Goal: Information Seeking & Learning: Check status

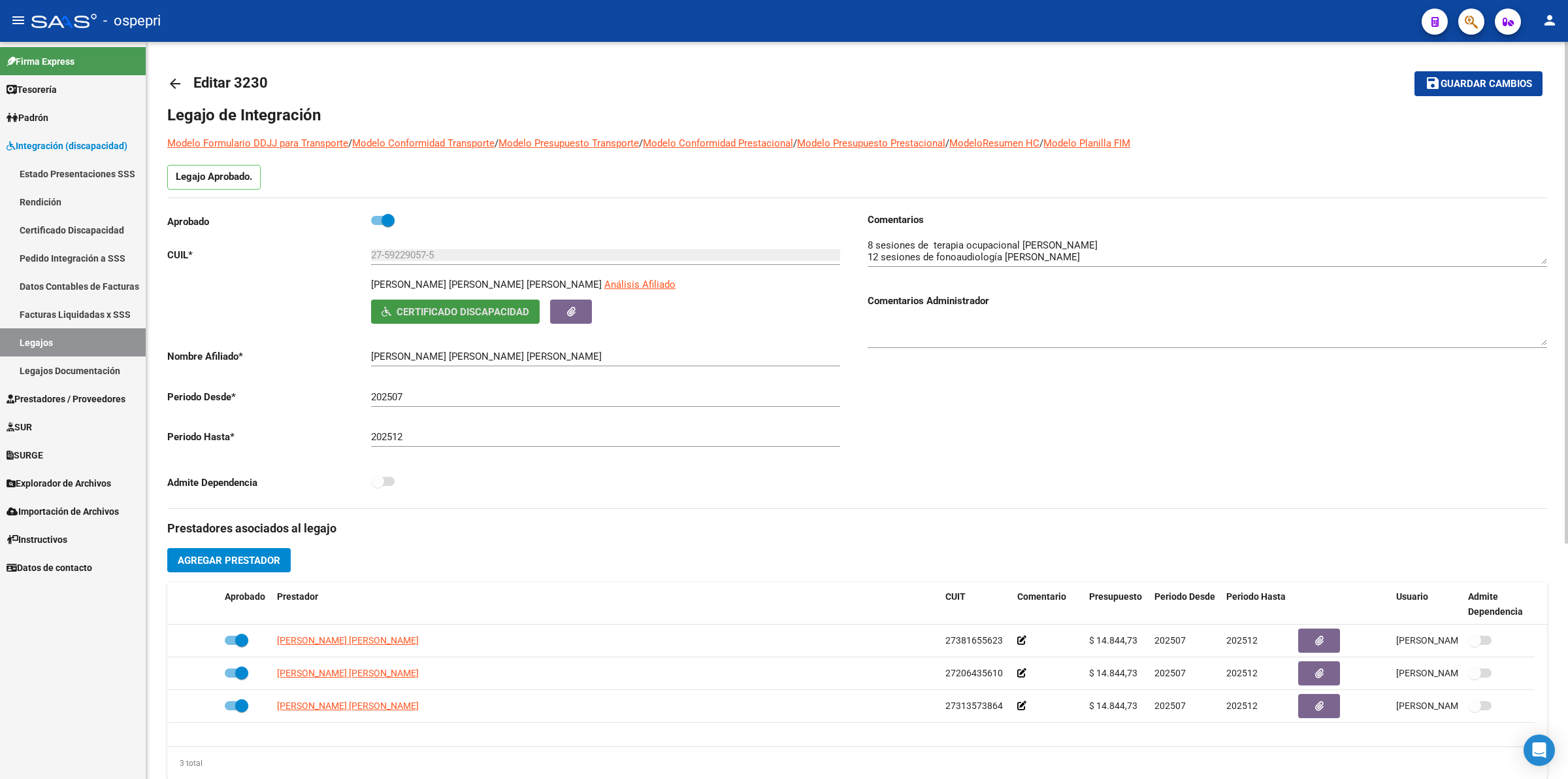
click at [172, 83] on mat-icon "arrow_back" at bounding box center [175, 84] width 16 height 16
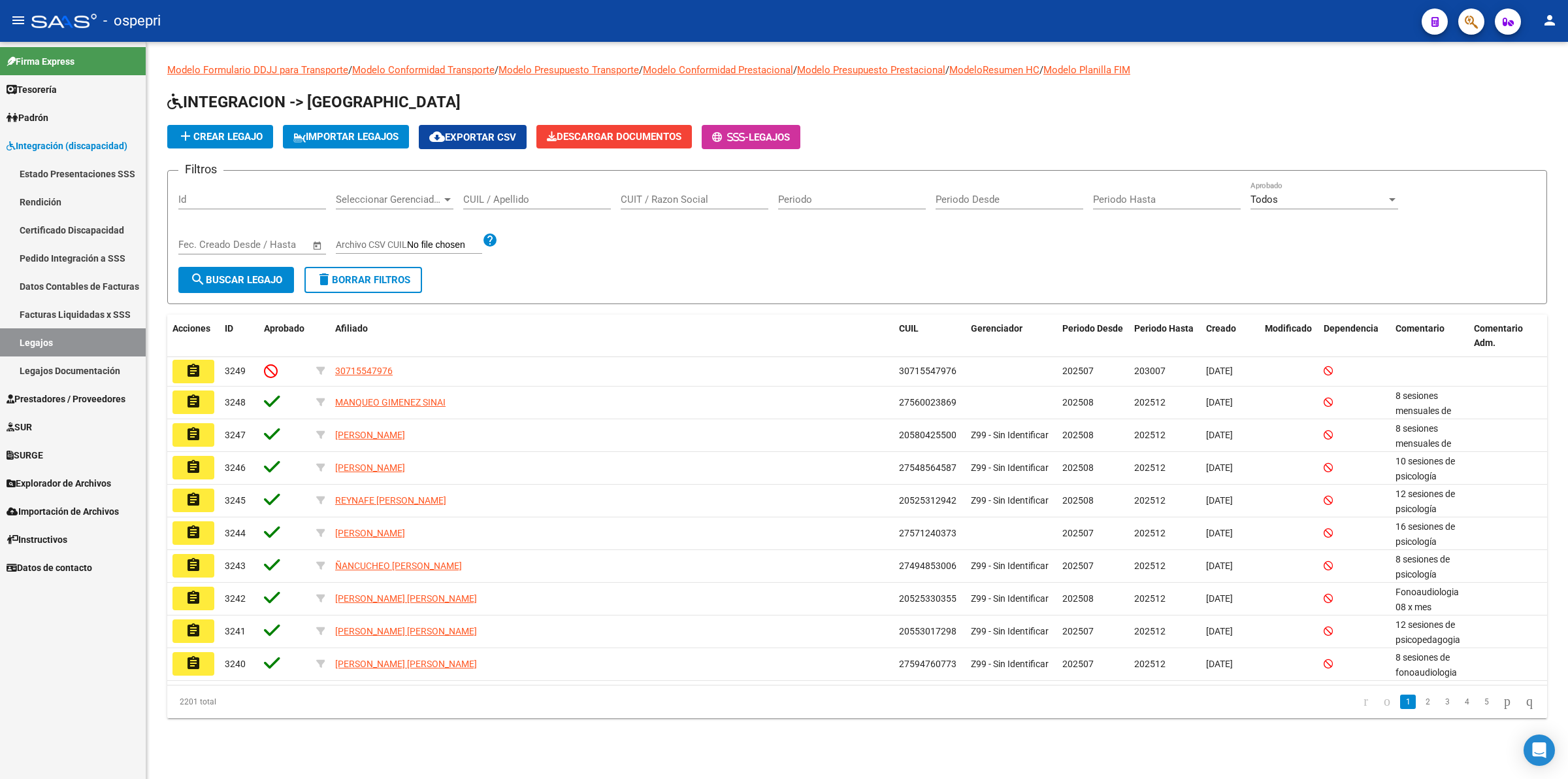
drag, startPoint x: 518, startPoint y: 206, endPoint x: 516, endPoint y: 196, distance: 10.2
click at [518, 204] on div "CUIL / Apellido" at bounding box center [537, 194] width 148 height 28
click at [516, 196] on input "CUIL / Apellido" at bounding box center [537, 199] width 148 height 11
paste input "27592290583"
type input "27592290583"
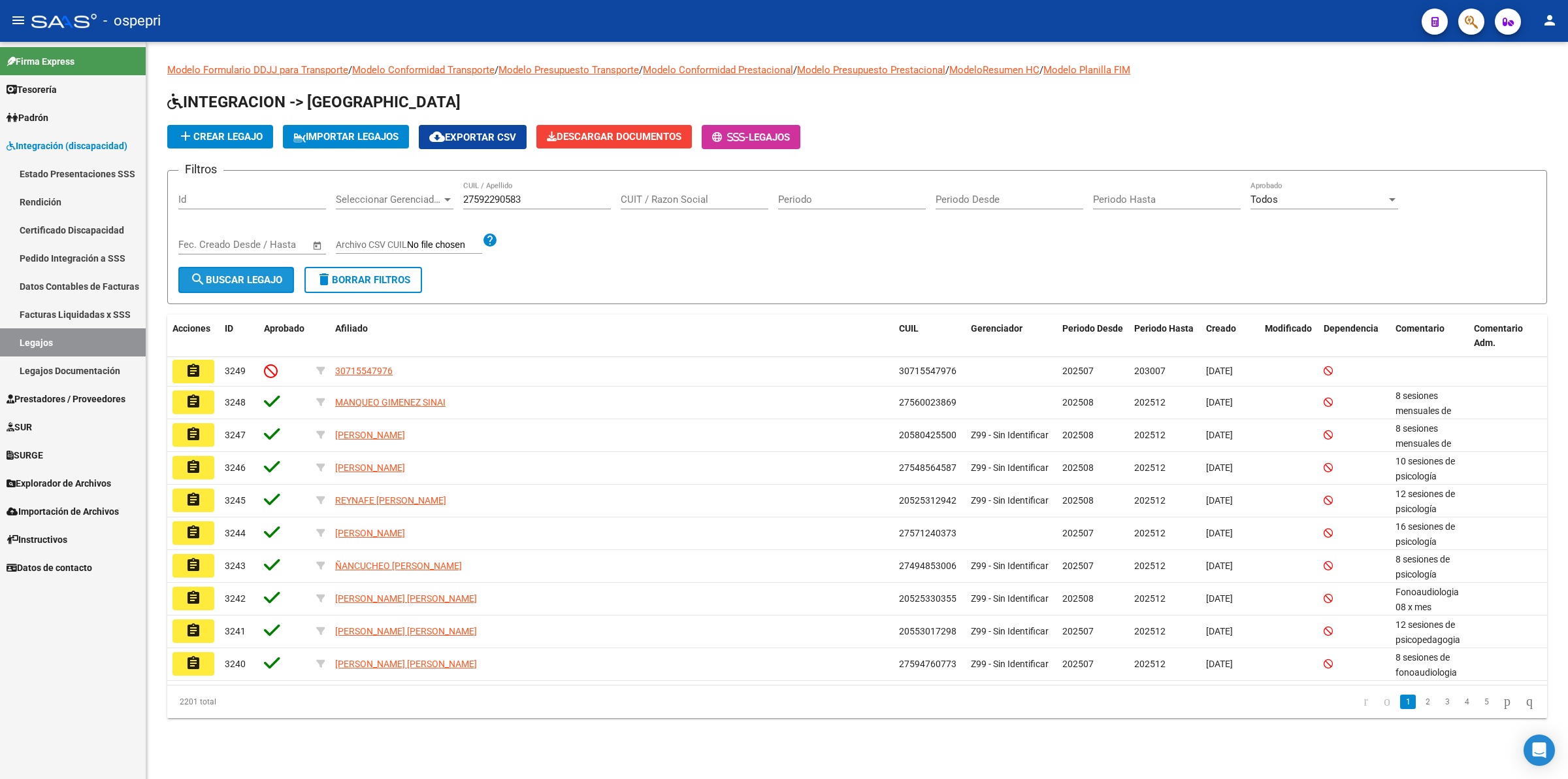
click at [196, 278] on mat-icon "search" at bounding box center [198, 279] width 16 height 16
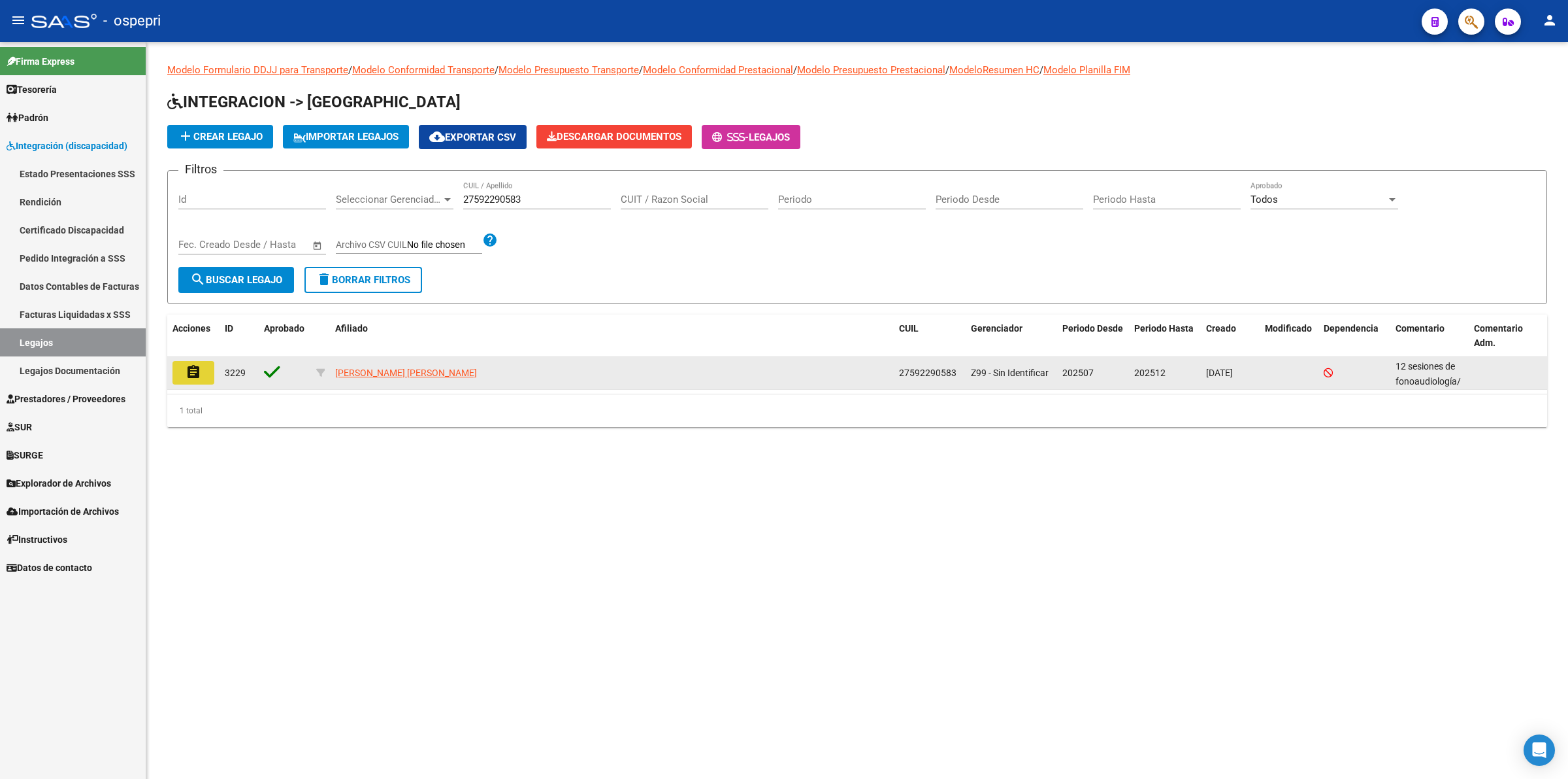
click at [203, 373] on button "assignment" at bounding box center [194, 372] width 42 height 24
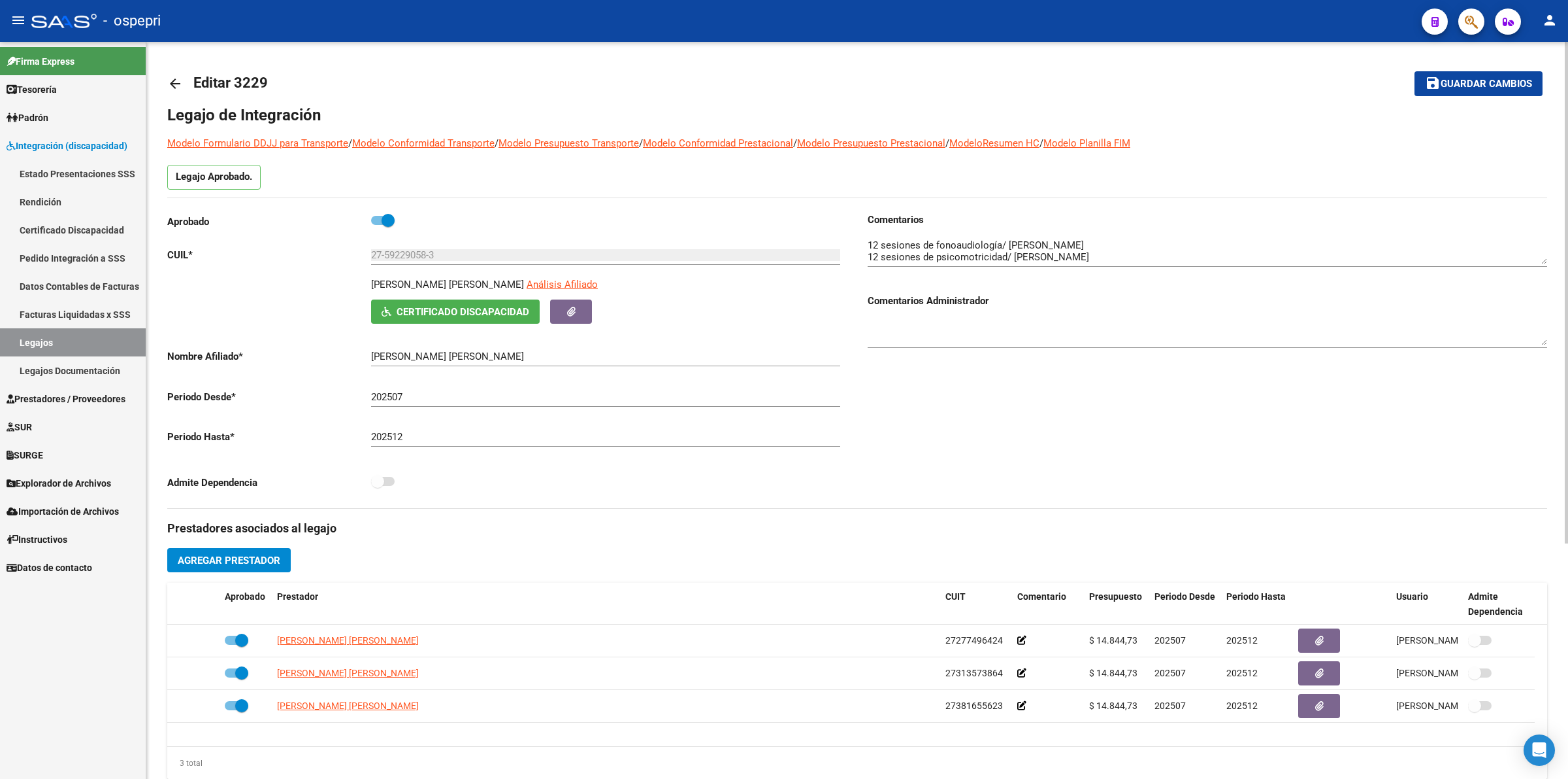
click at [455, 317] on span "Certificado Discapacidad" at bounding box center [462, 312] width 133 height 11
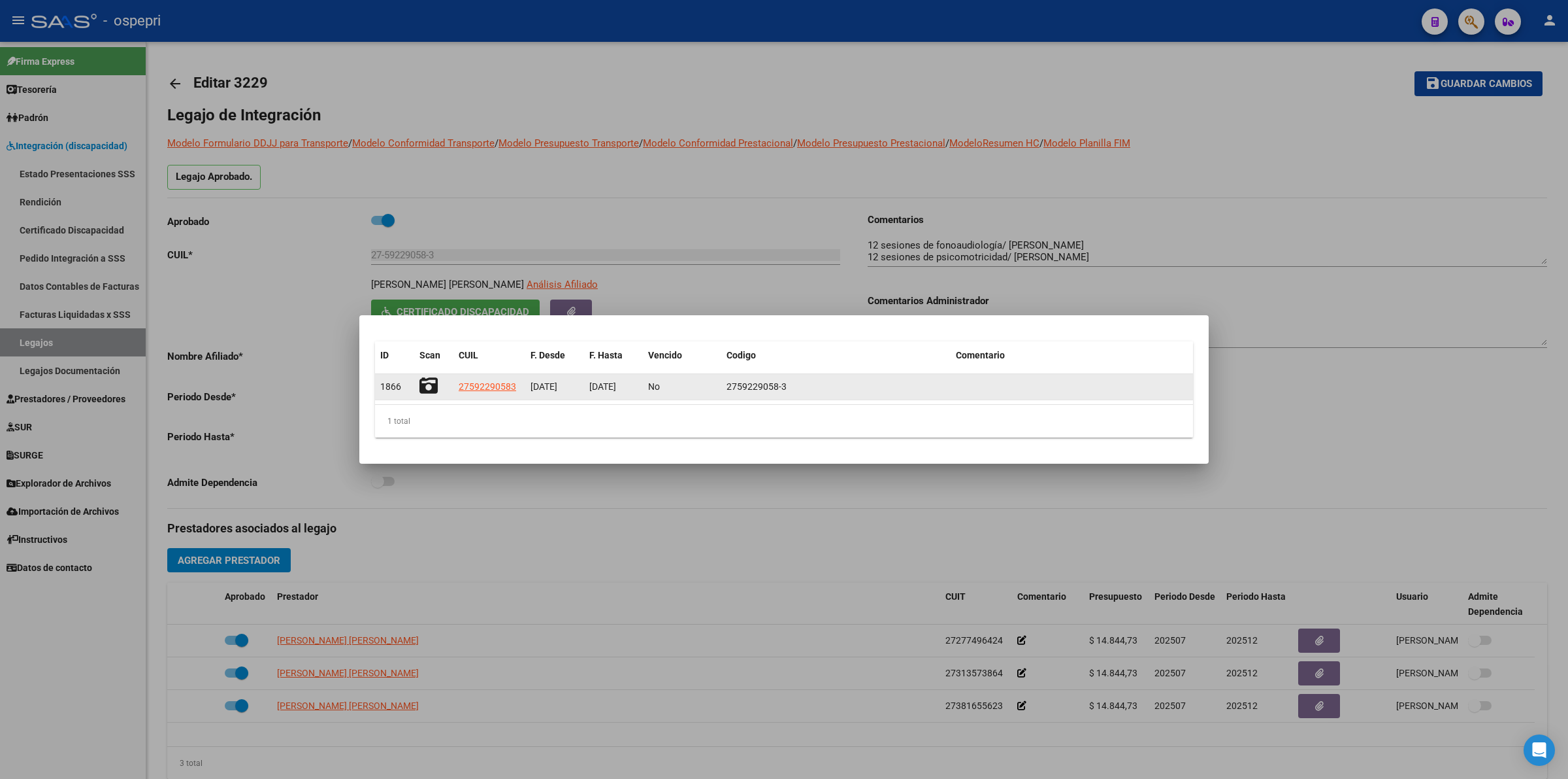
click at [425, 380] on icon at bounding box center [429, 386] width 19 height 19
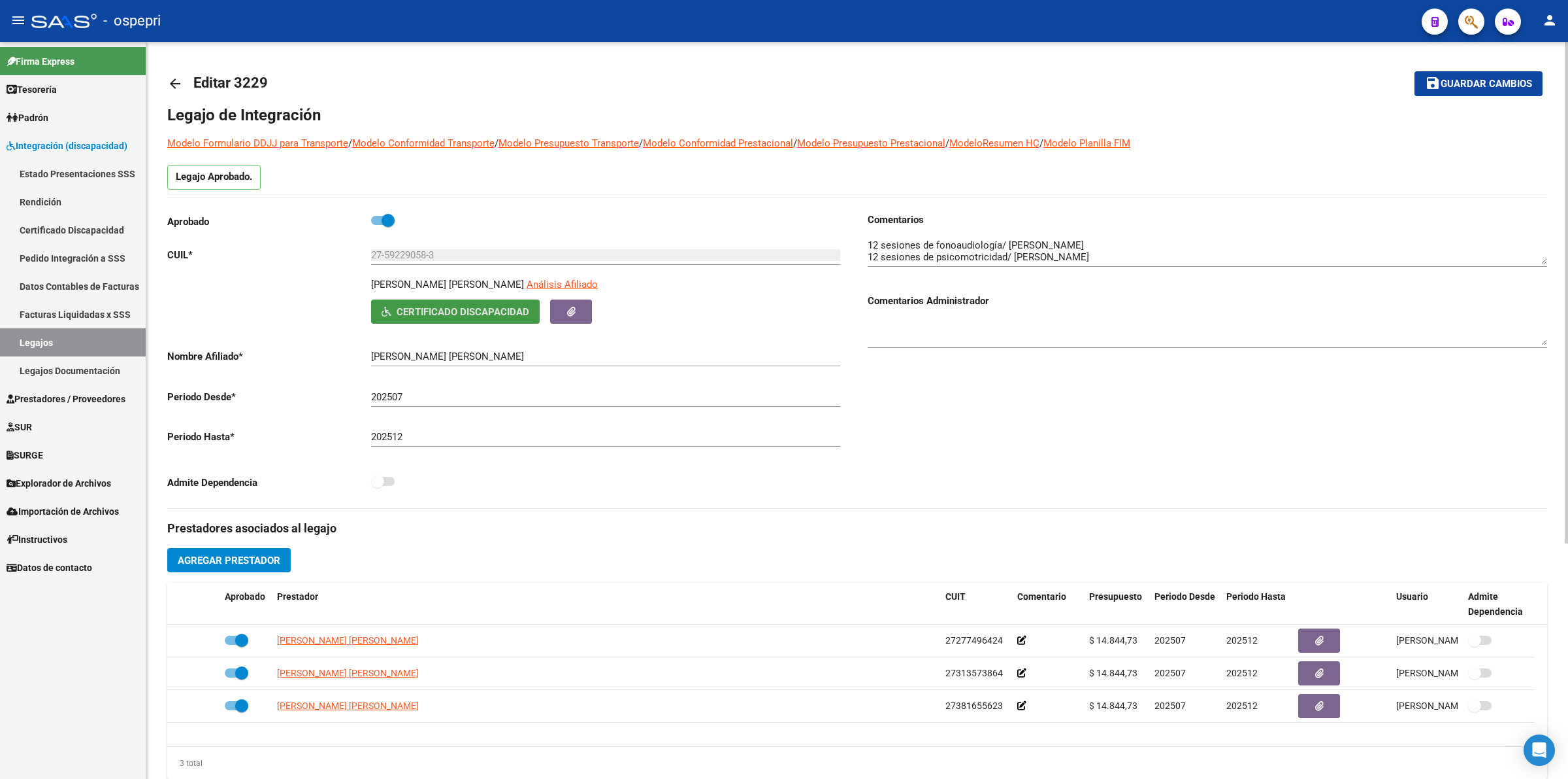
click at [177, 82] on mat-icon "arrow_back" at bounding box center [175, 84] width 16 height 16
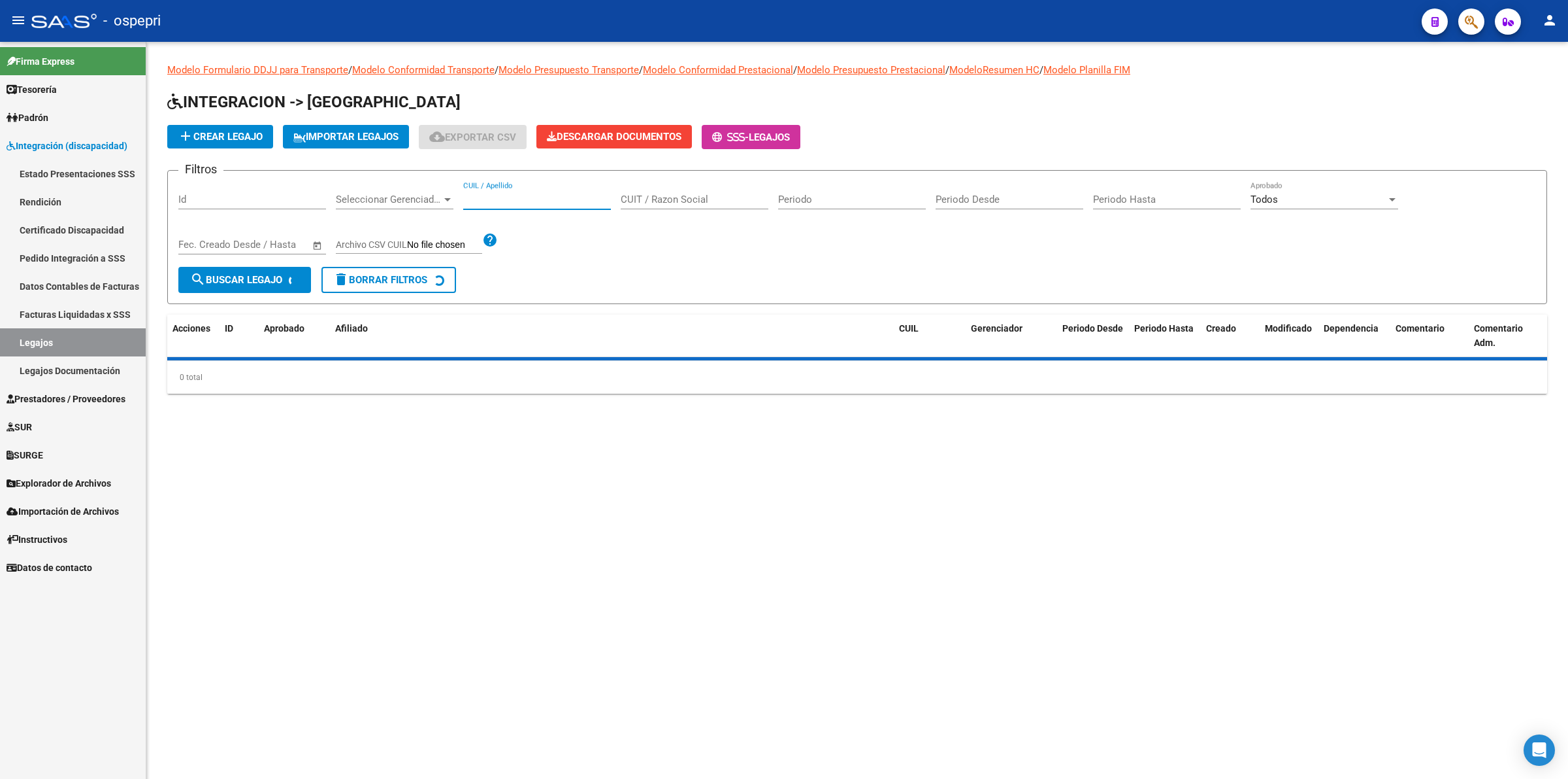
click at [528, 199] on input "CUIL / Apellido" at bounding box center [537, 199] width 148 height 11
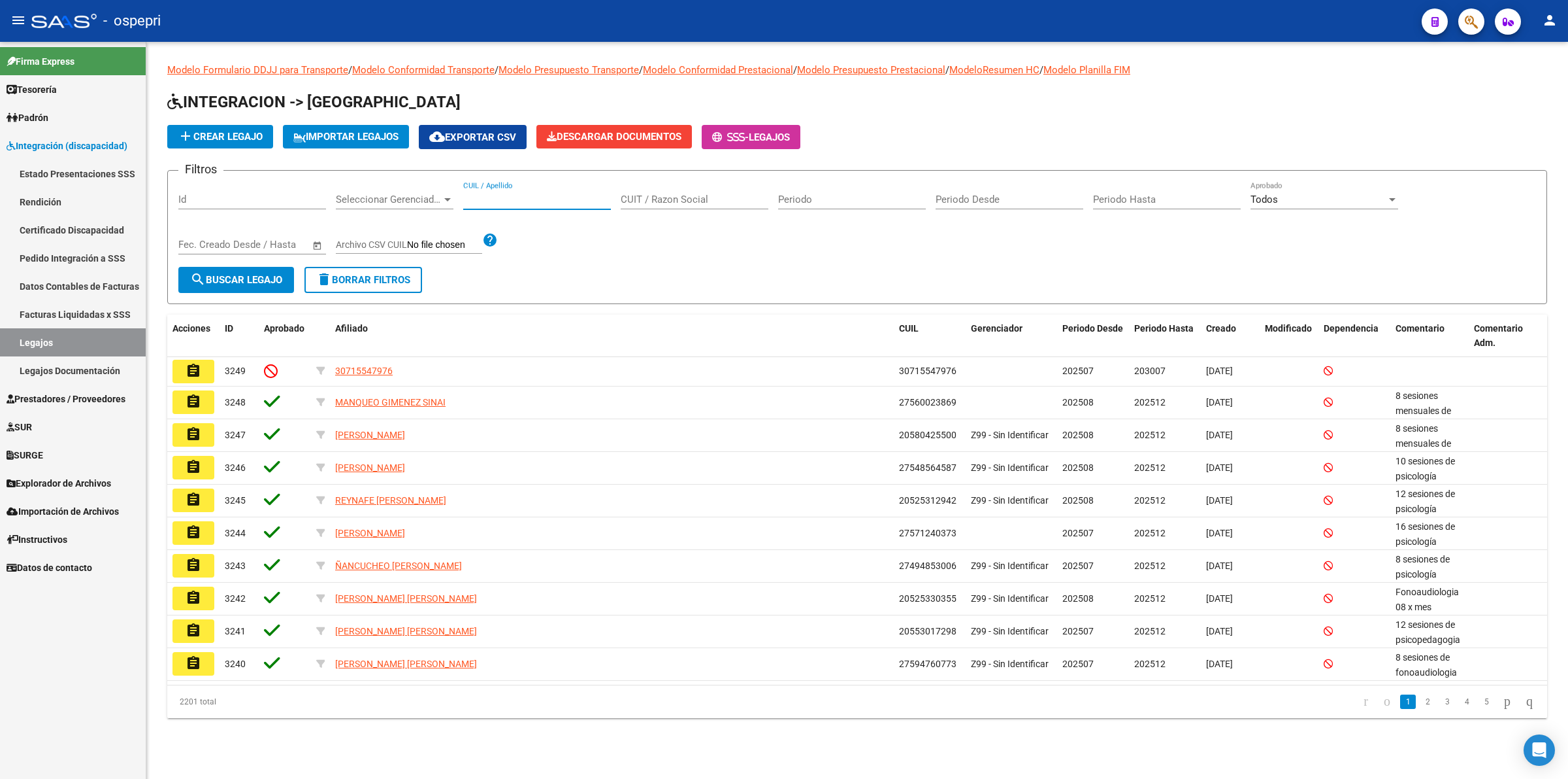
paste input "27704761053"
type input "27704761053"
click at [262, 278] on span "search Buscar Legajo" at bounding box center [236, 280] width 92 height 11
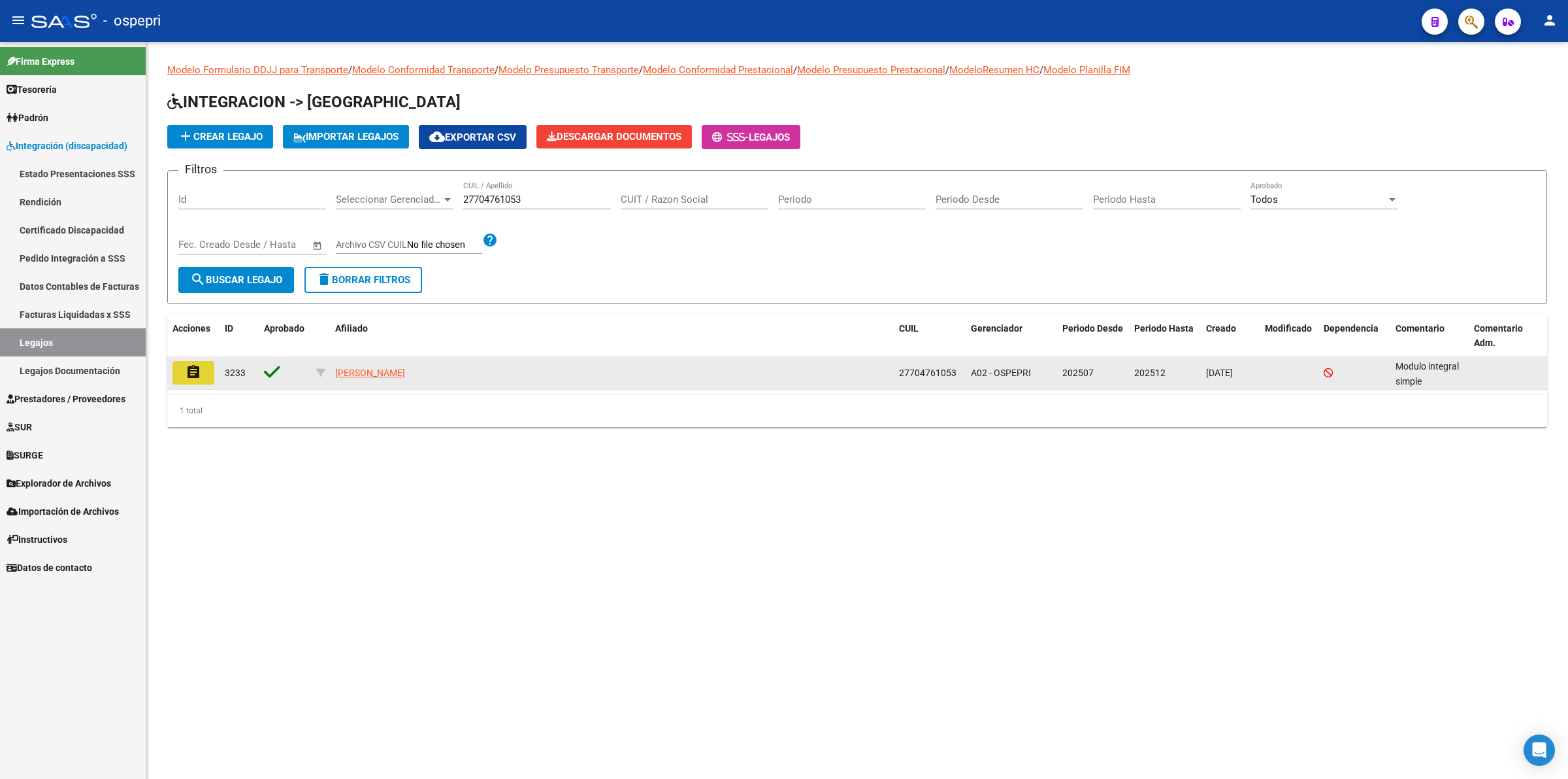
click at [201, 364] on mat-icon "assignment" at bounding box center [194, 372] width 16 height 16
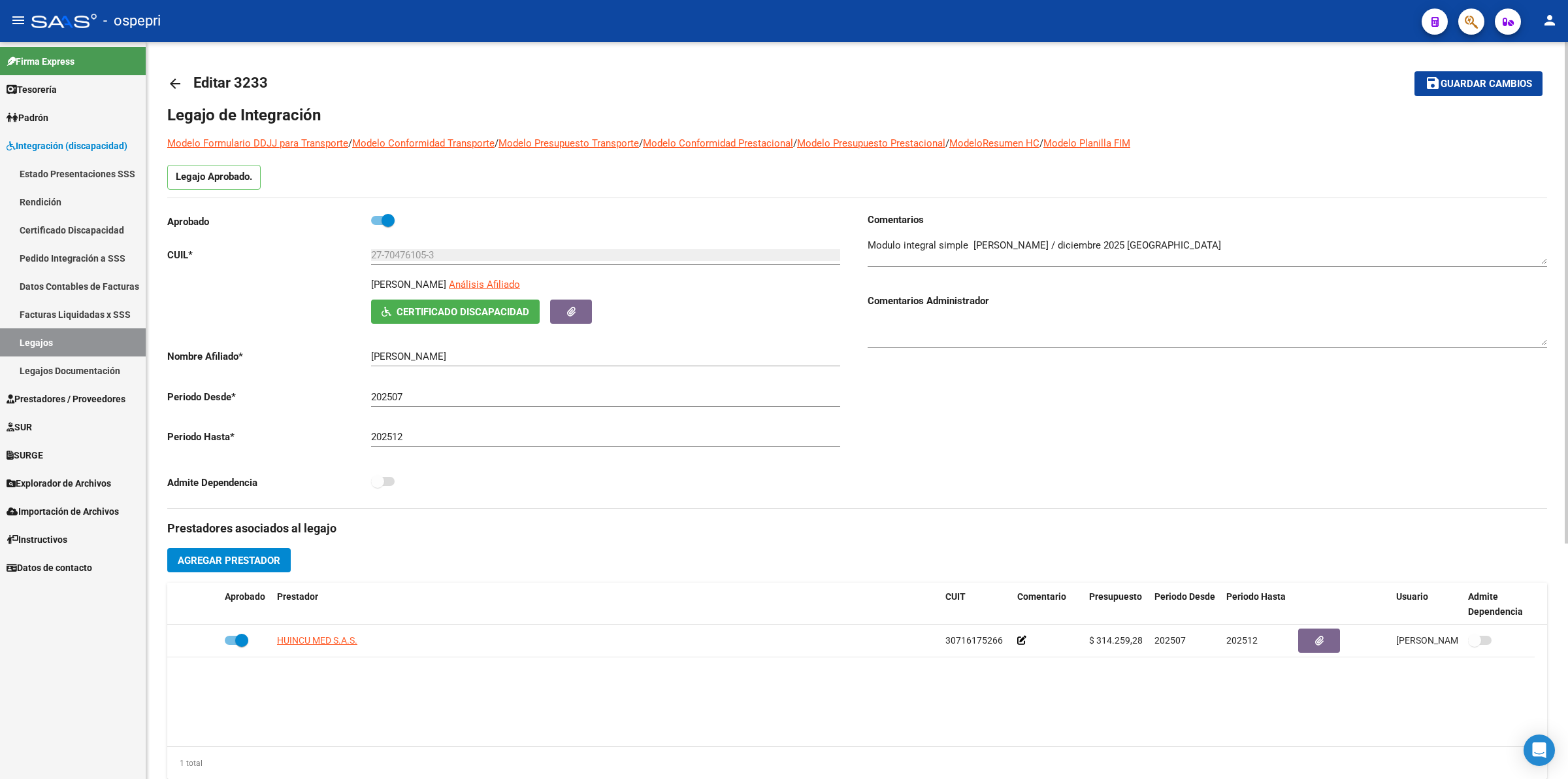
click at [420, 315] on span "Certificado Discapacidad" at bounding box center [462, 312] width 133 height 11
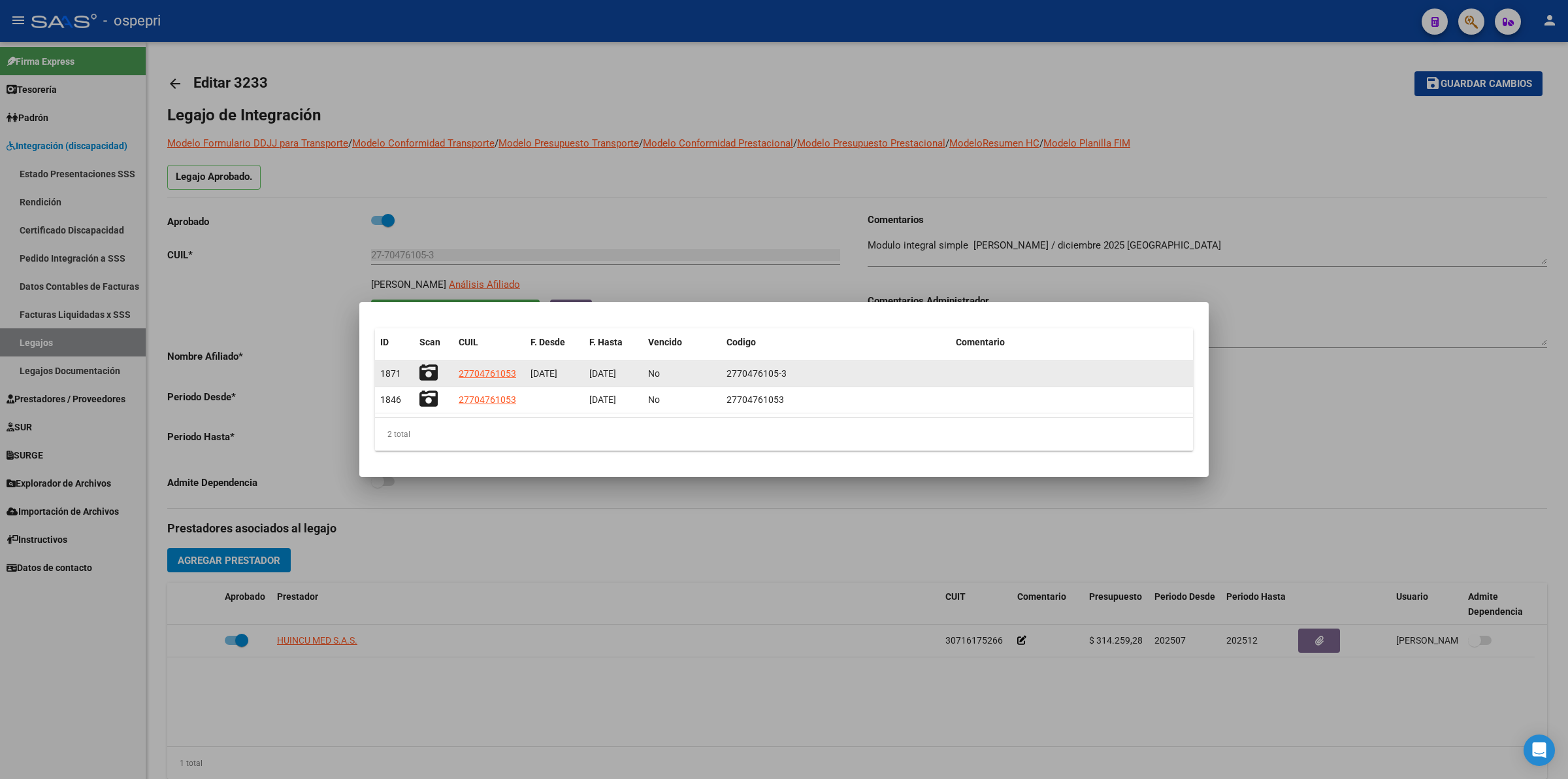
click at [429, 369] on icon at bounding box center [429, 373] width 19 height 19
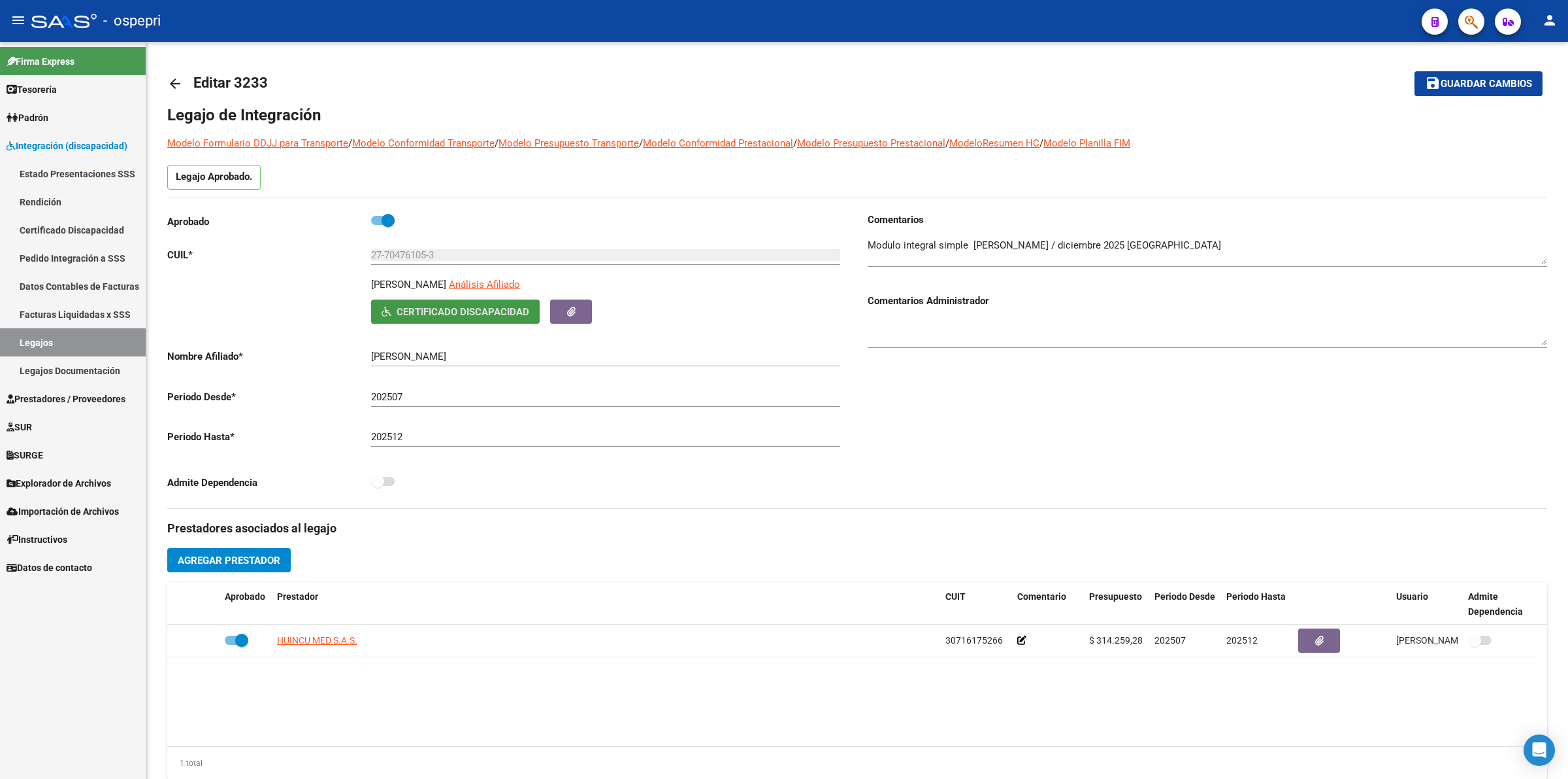
click at [77, 255] on link "Pedido Integración a SSS" at bounding box center [72, 258] width 146 height 28
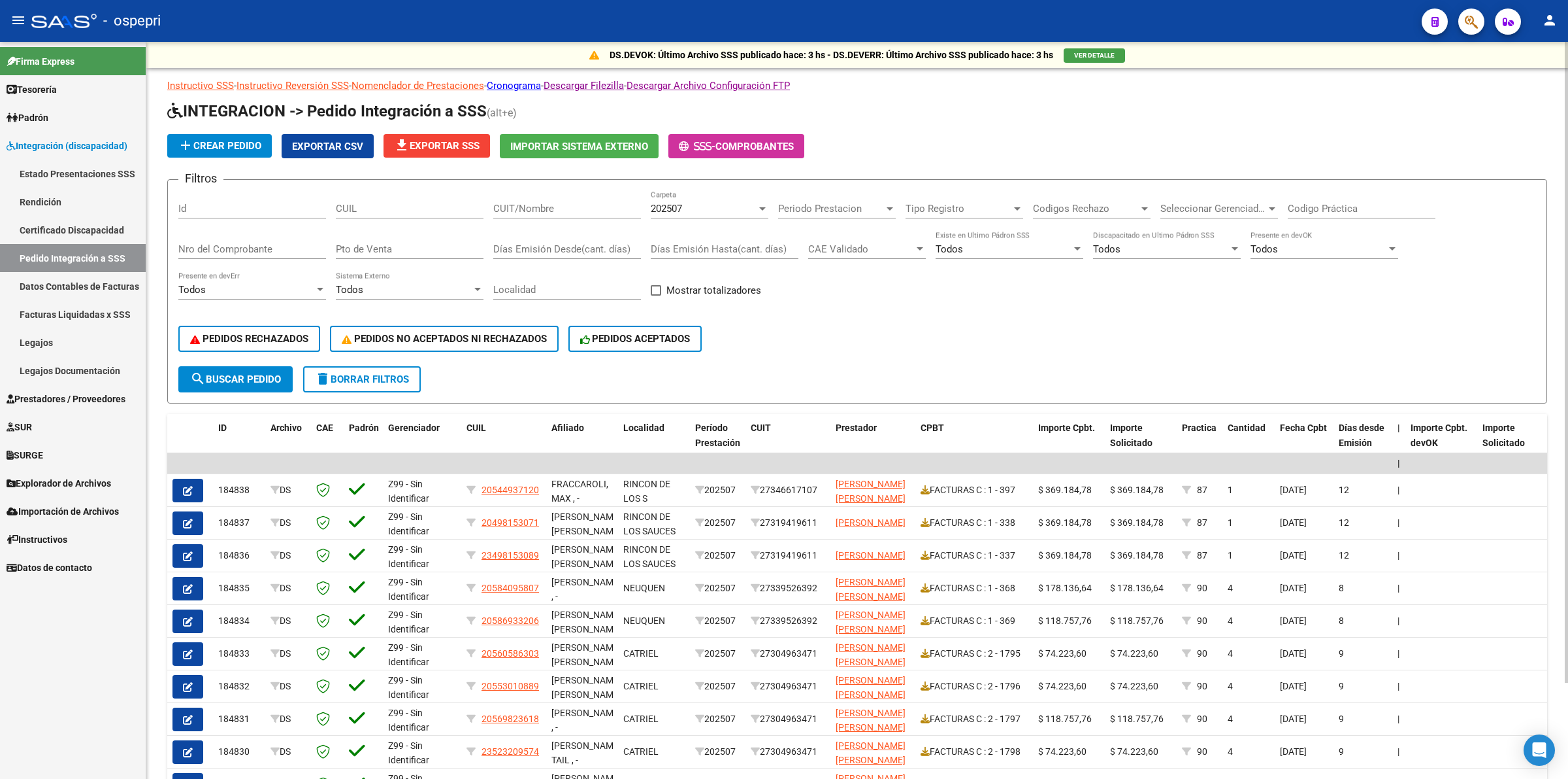
click at [560, 208] on input "CUIT/Nombre" at bounding box center [567, 209] width 148 height 11
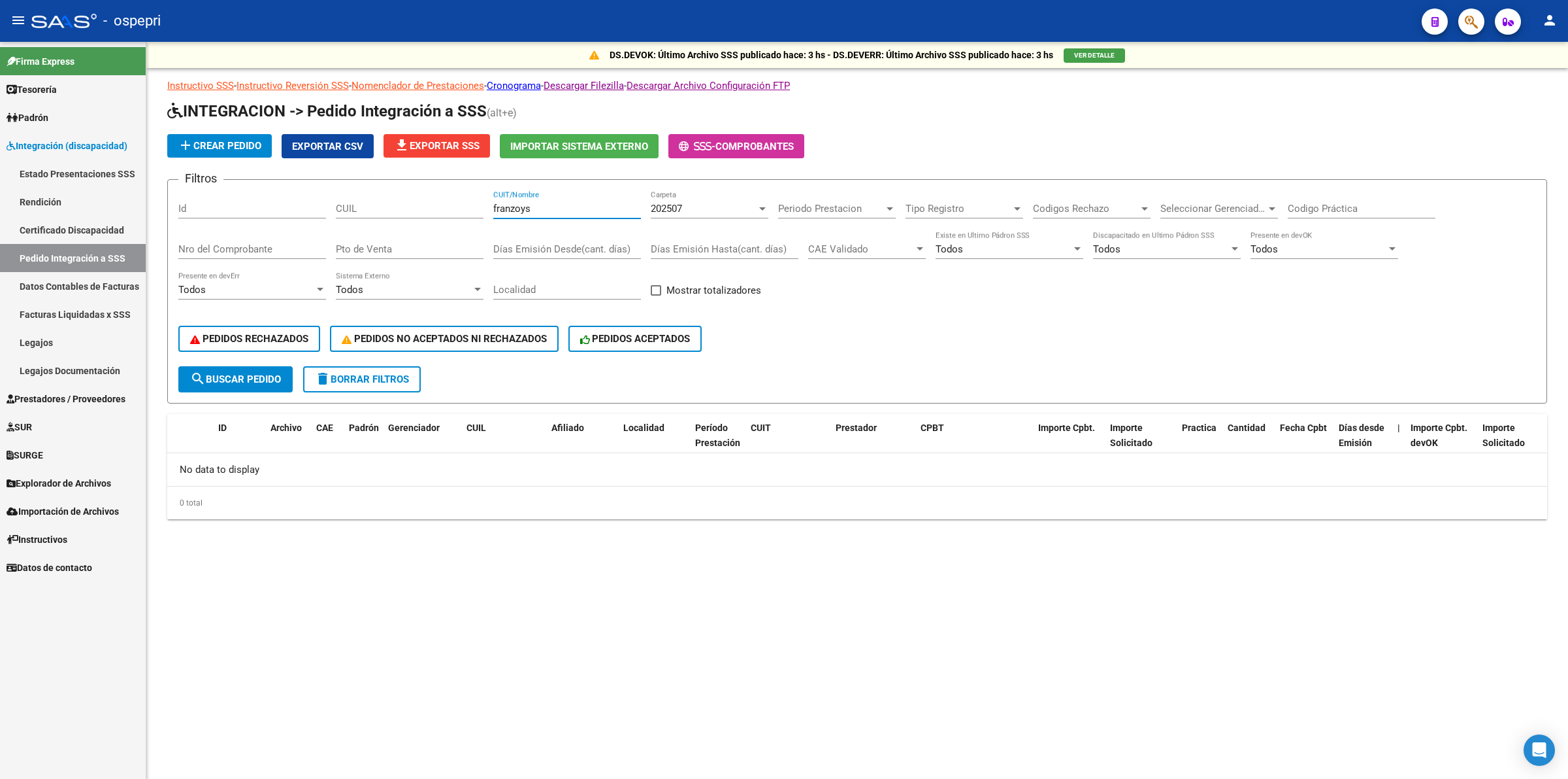
click at [531, 203] on input "franzoys" at bounding box center [567, 209] width 148 height 11
drag, startPoint x: 535, startPoint y: 209, endPoint x: 516, endPoint y: 209, distance: 19.0
click at [516, 209] on input "franzois" at bounding box center [567, 209] width 148 height 11
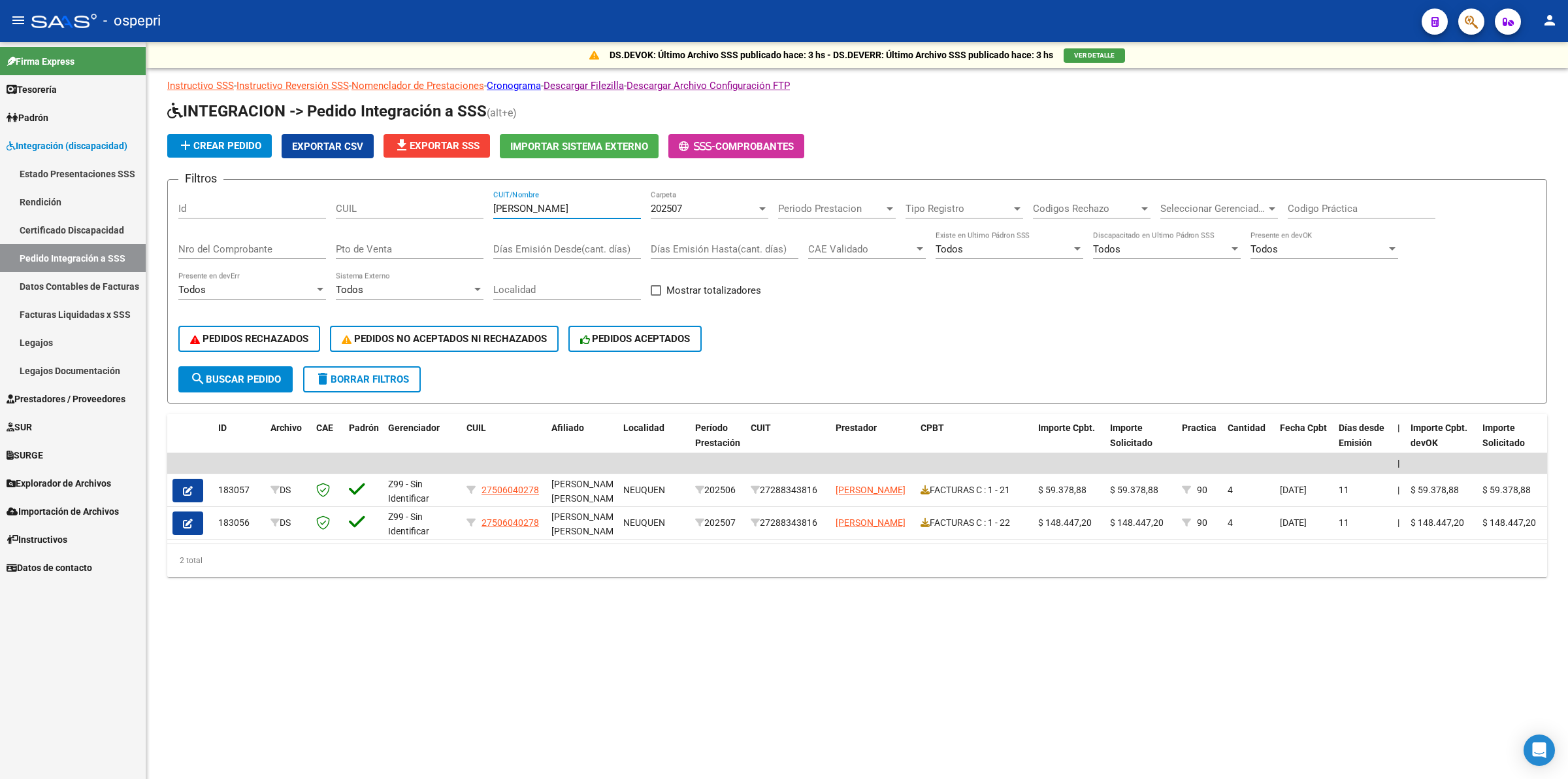
type input "[PERSON_NAME]"
click at [660, 208] on span "202507" at bounding box center [667, 209] width 32 height 11
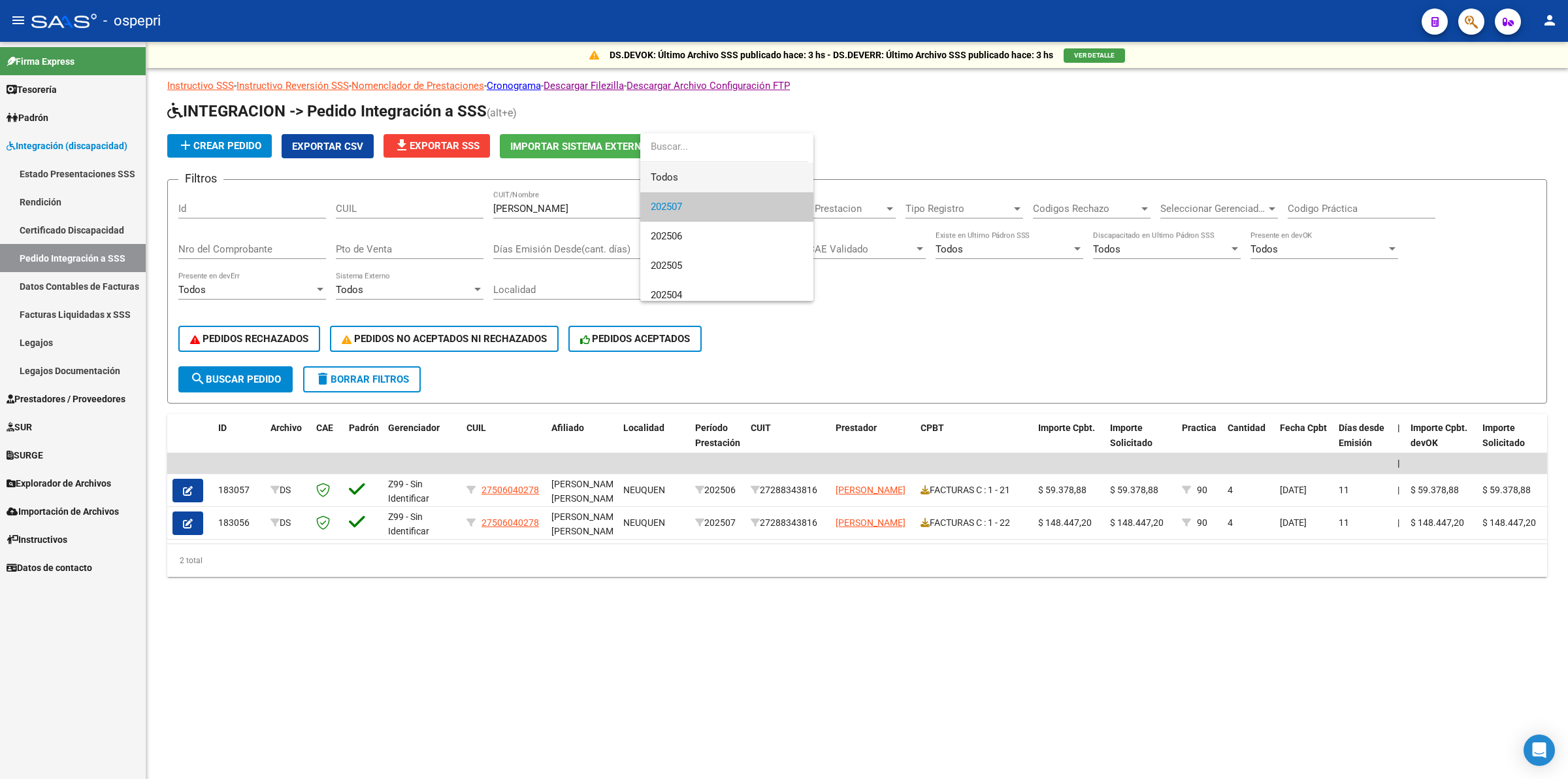
click at [674, 175] on span "Todos" at bounding box center [727, 177] width 152 height 29
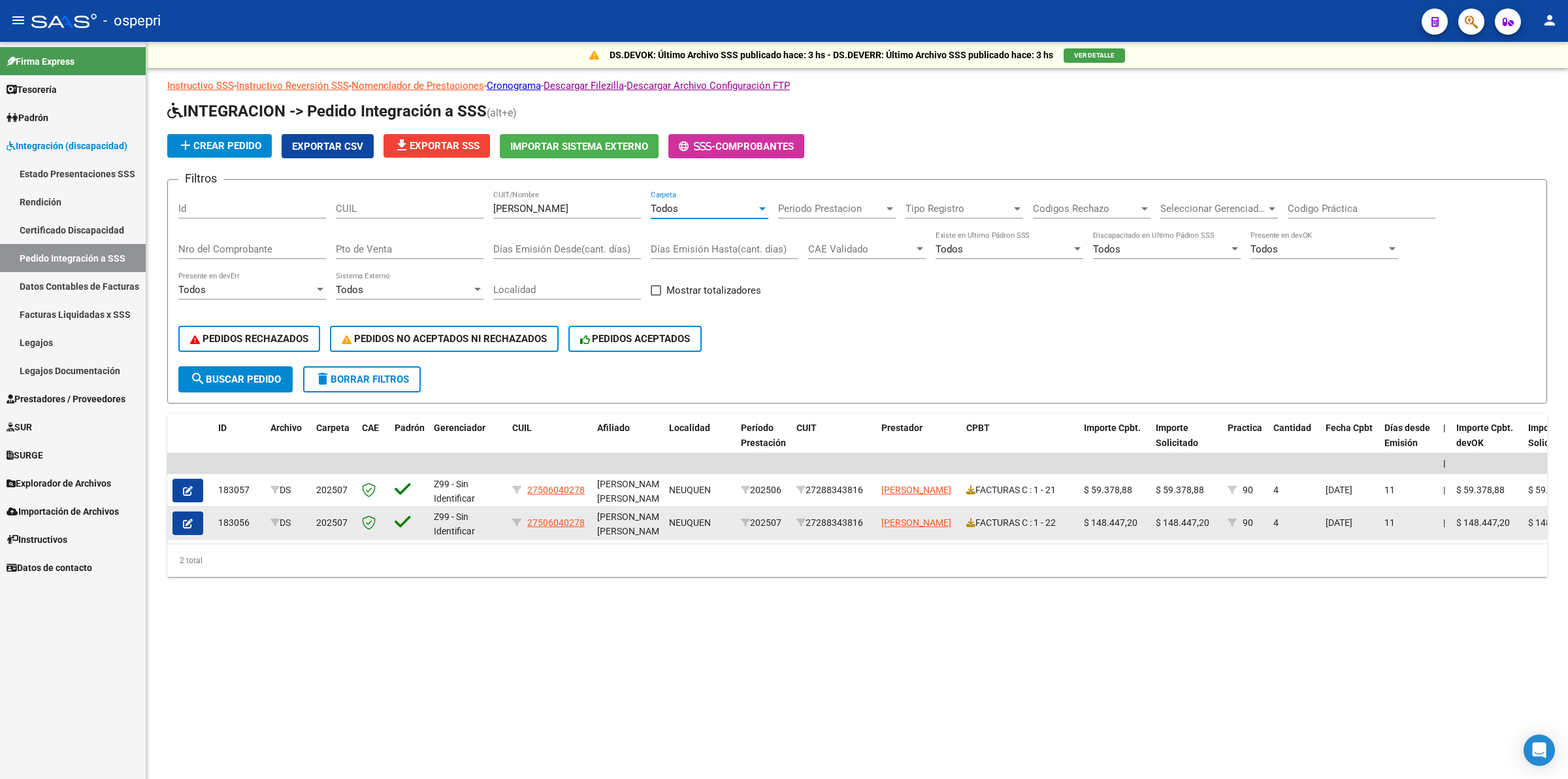
click at [191, 519] on icon "button" at bounding box center [188, 524] width 10 height 10
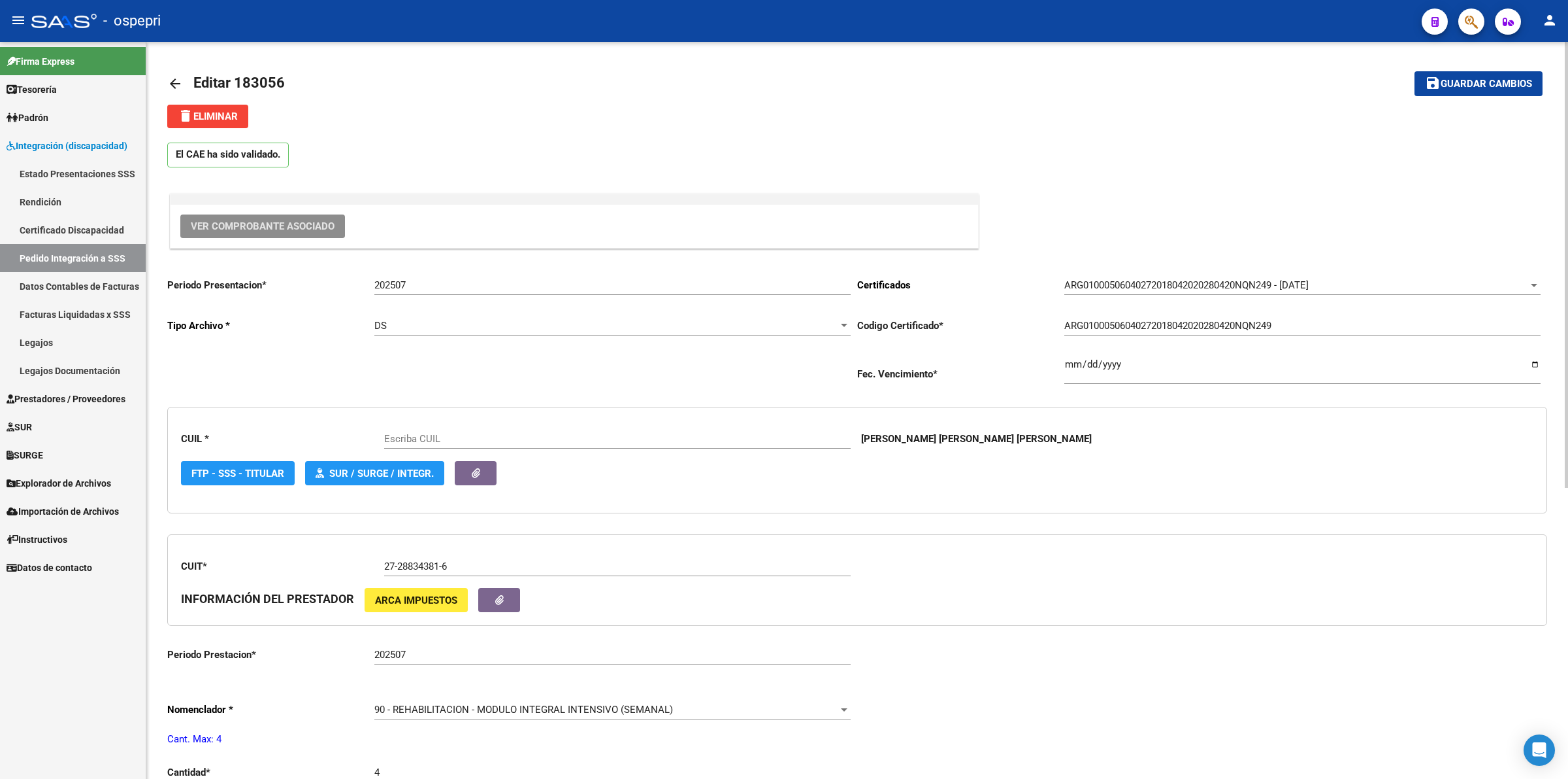
click at [292, 230] on span "Ver Comprobante Asociado" at bounding box center [262, 226] width 144 height 11
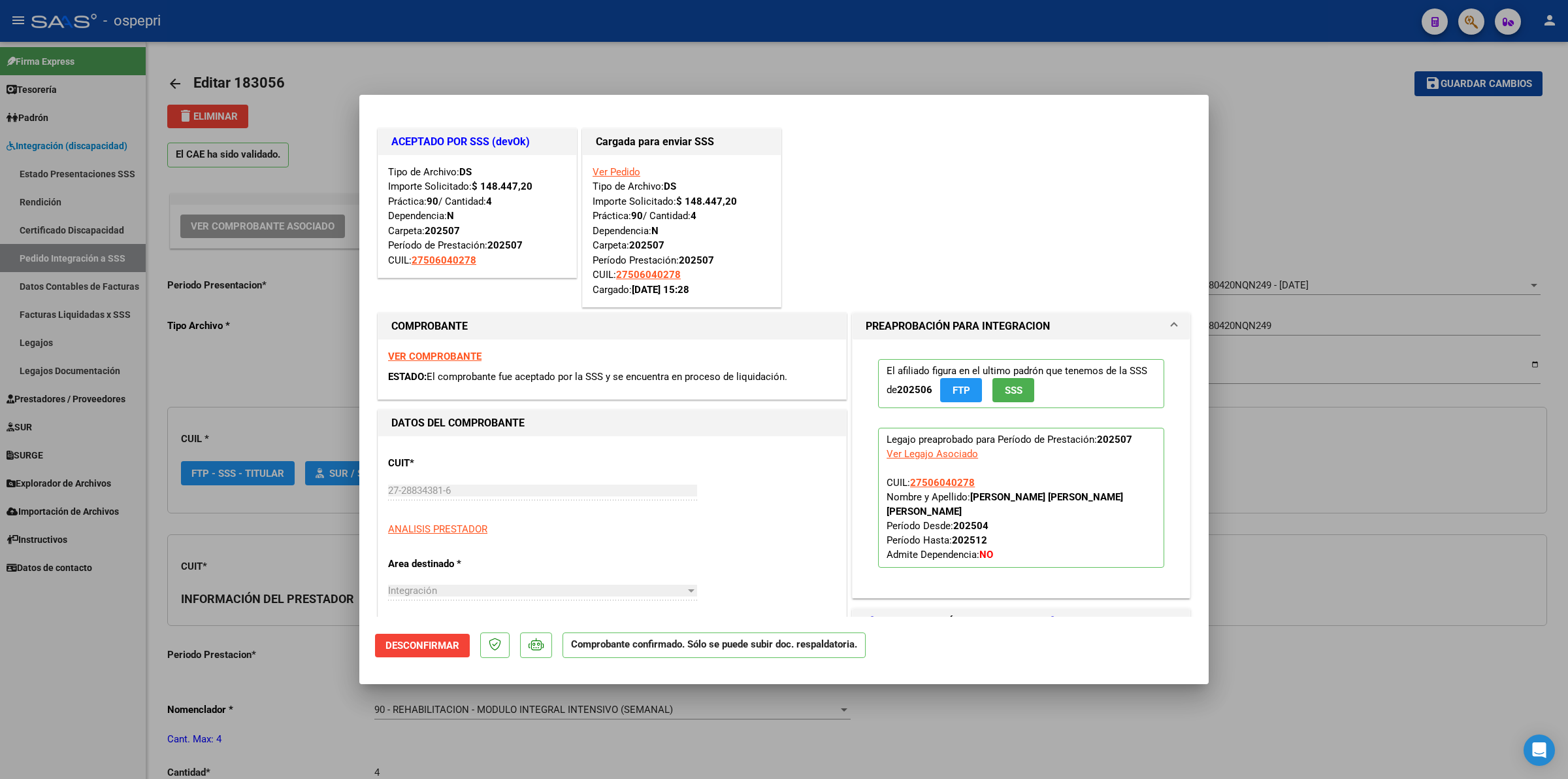
type input "27506040278"
type input "$ 0,00"
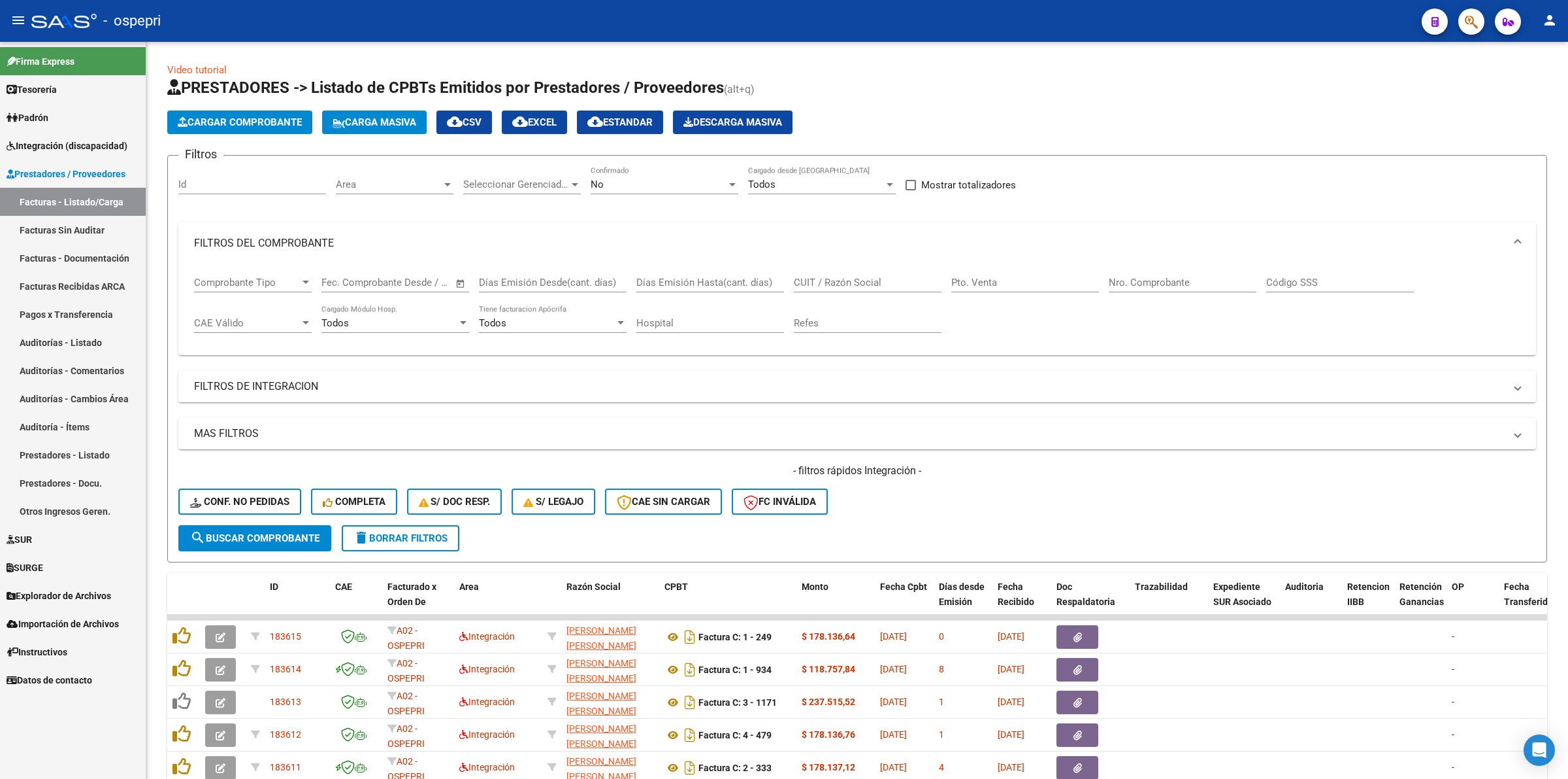
click at [86, 156] on link "Integración (discapacidad)" at bounding box center [72, 145] width 146 height 28
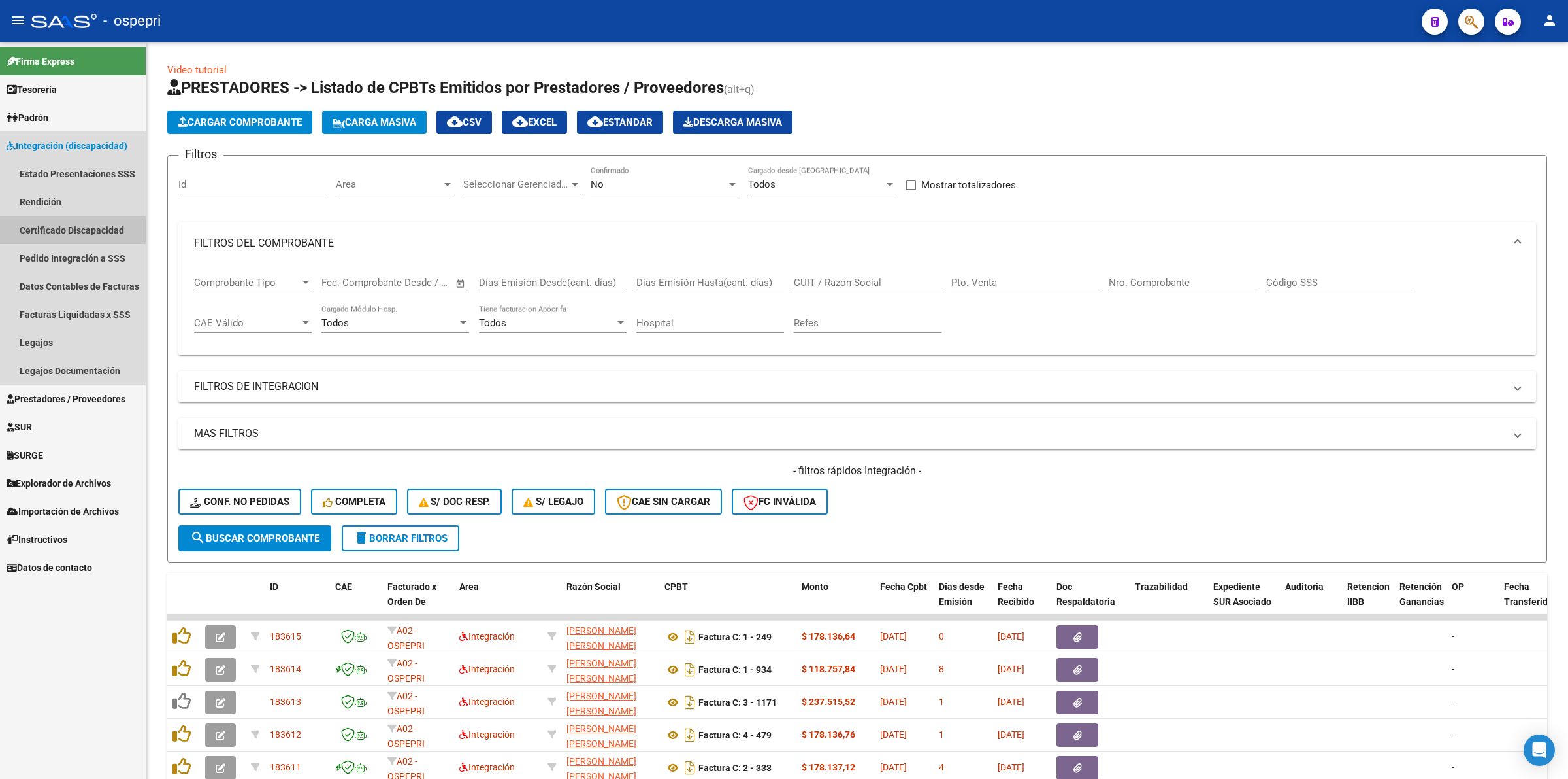
click at [108, 235] on link "Certificado Discapacidad" at bounding box center [72, 230] width 146 height 28
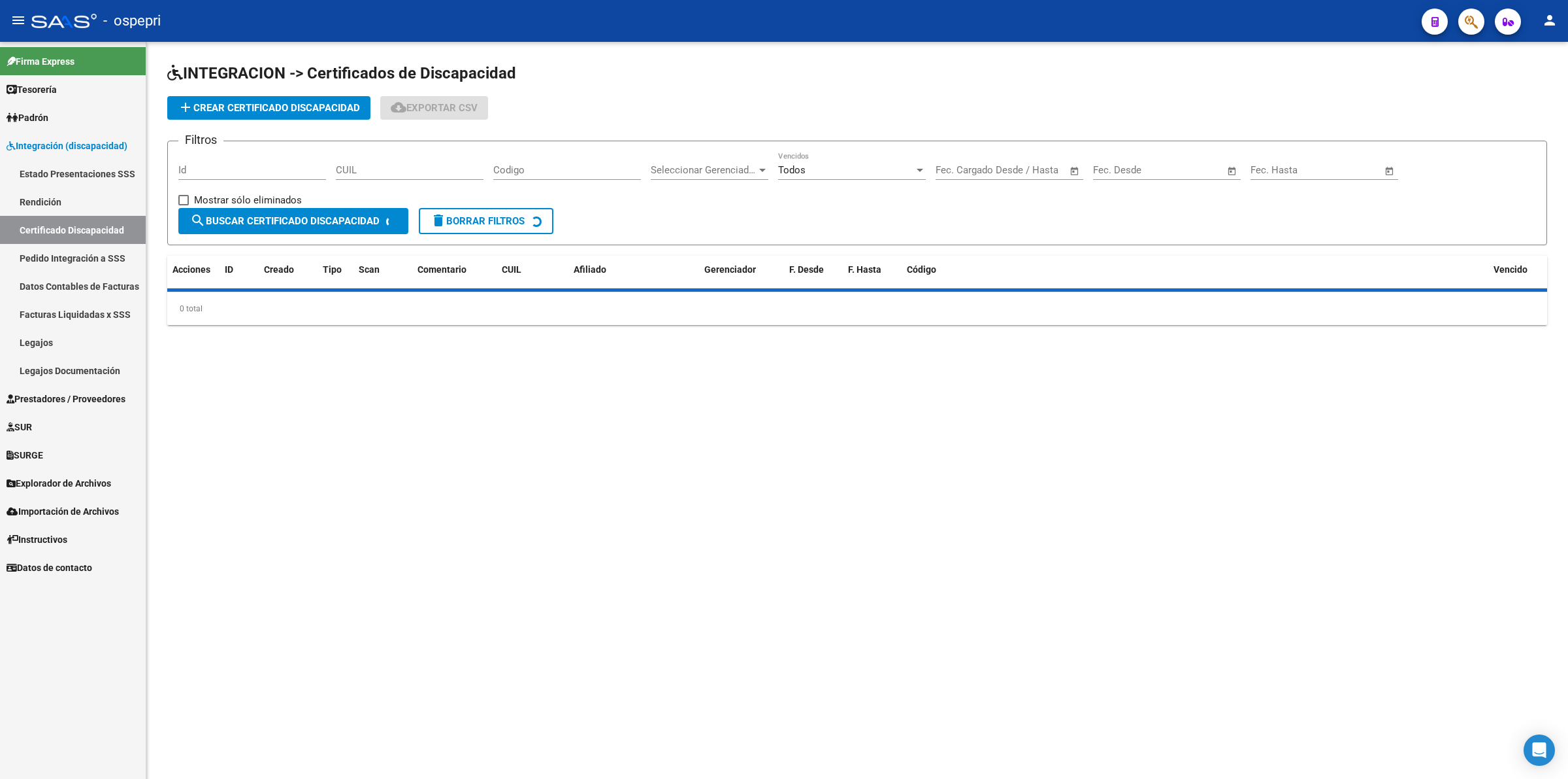
click at [115, 255] on link "Pedido Integración a SSS" at bounding box center [72, 258] width 146 height 28
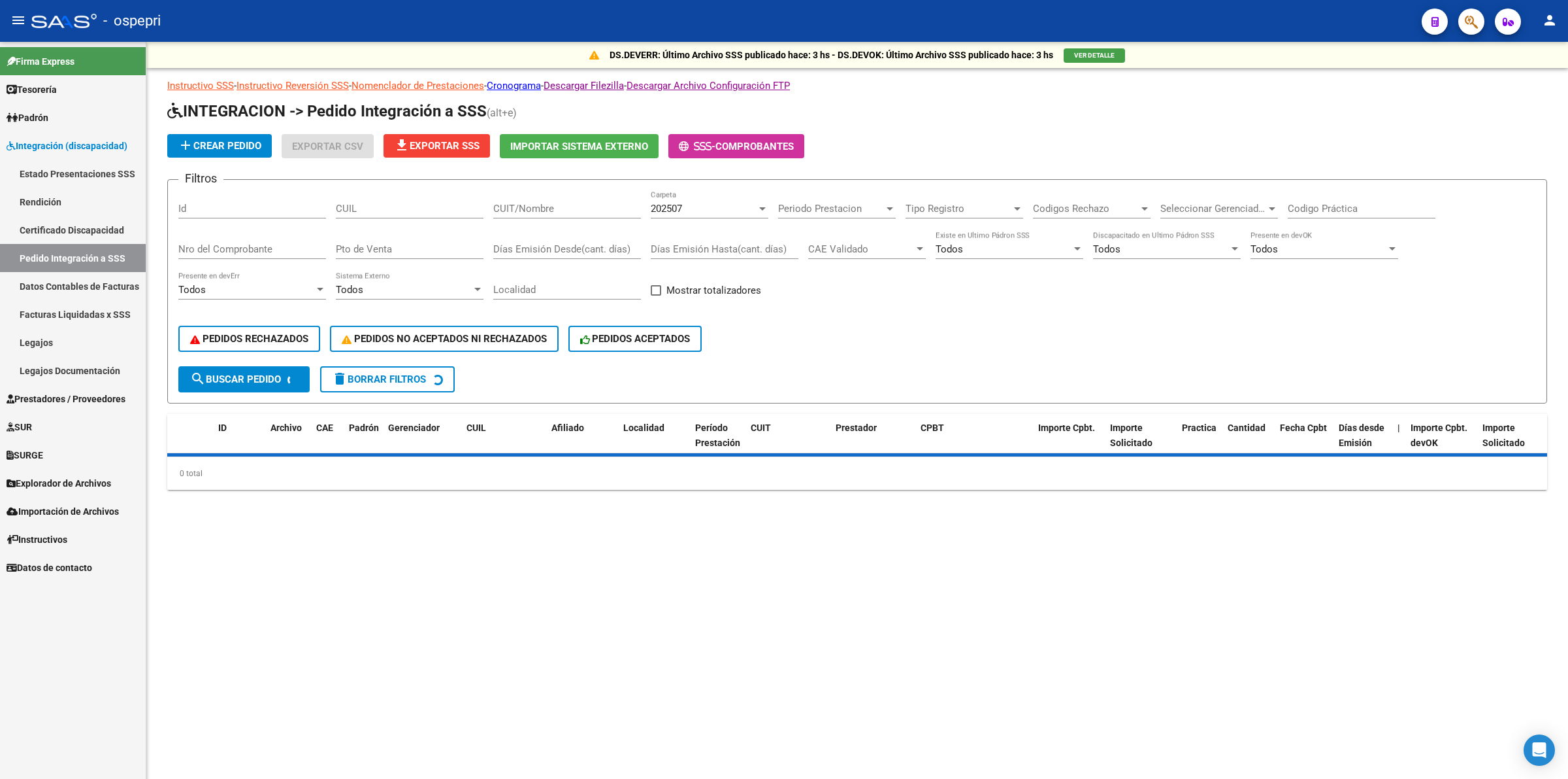
click at [579, 196] on div "CUIT/Nombre" at bounding box center [567, 204] width 148 height 28
click at [579, 213] on div "CUIT/Nombre" at bounding box center [567, 204] width 148 height 28
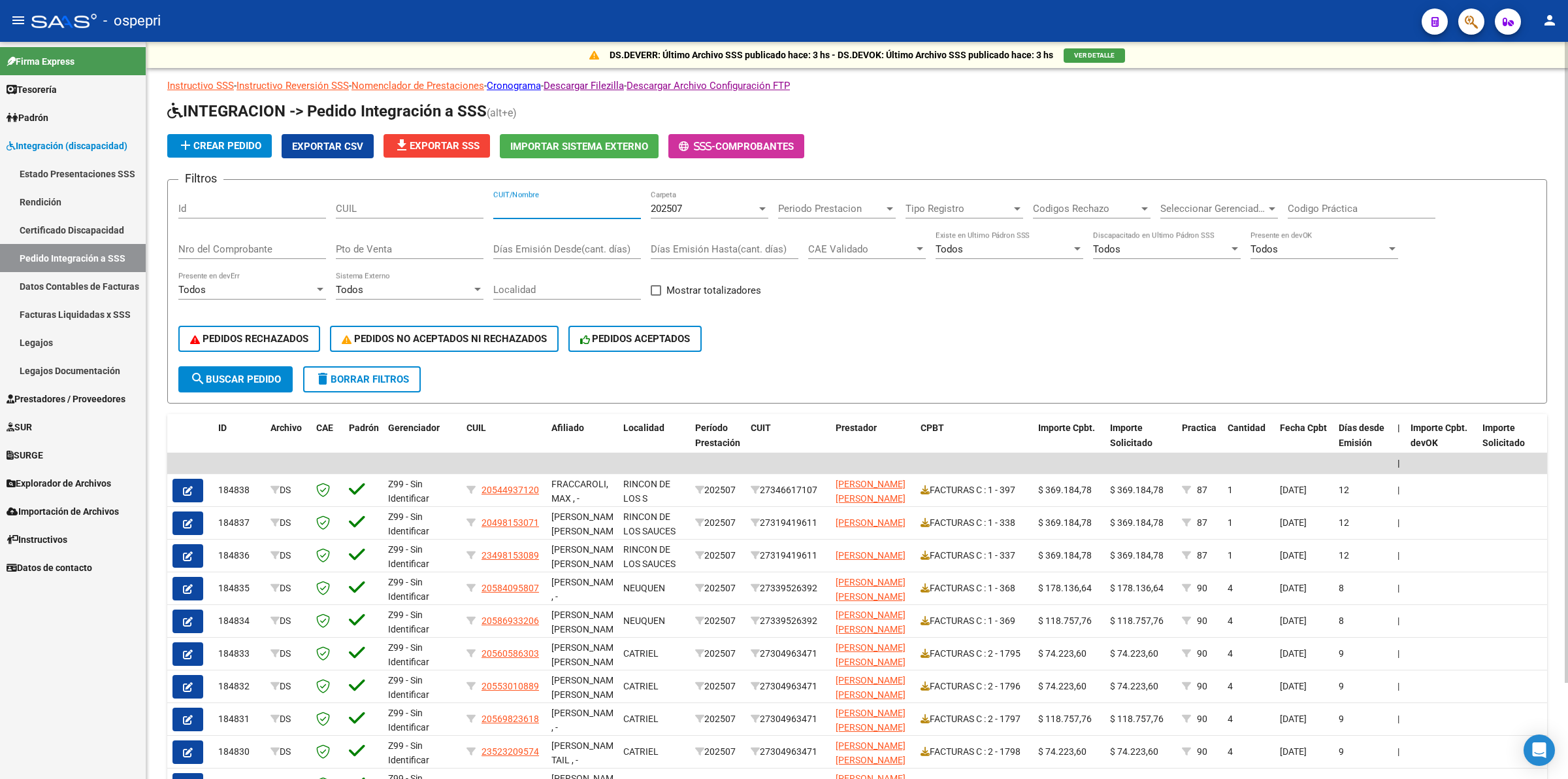
drag, startPoint x: 265, startPoint y: 249, endPoint x: 273, endPoint y: 249, distance: 8.0
click at [266, 249] on input "Nro del Comprobante" at bounding box center [252, 249] width 148 height 11
type input "23"
click at [277, 380] on span "search Buscar Pedido" at bounding box center [235, 379] width 91 height 11
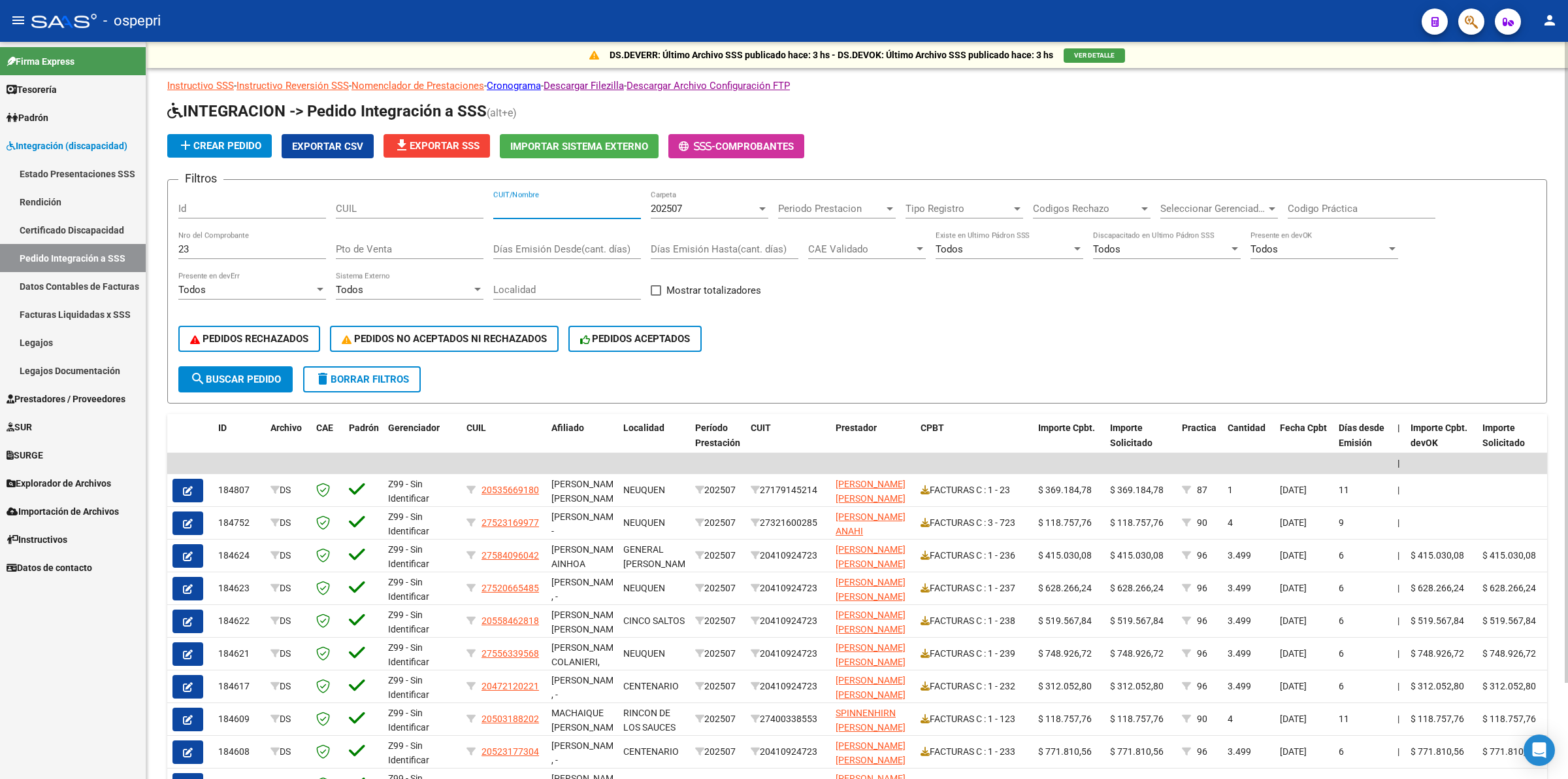
click at [524, 203] on input "CUIT/Nombre" at bounding box center [567, 209] width 148 height 11
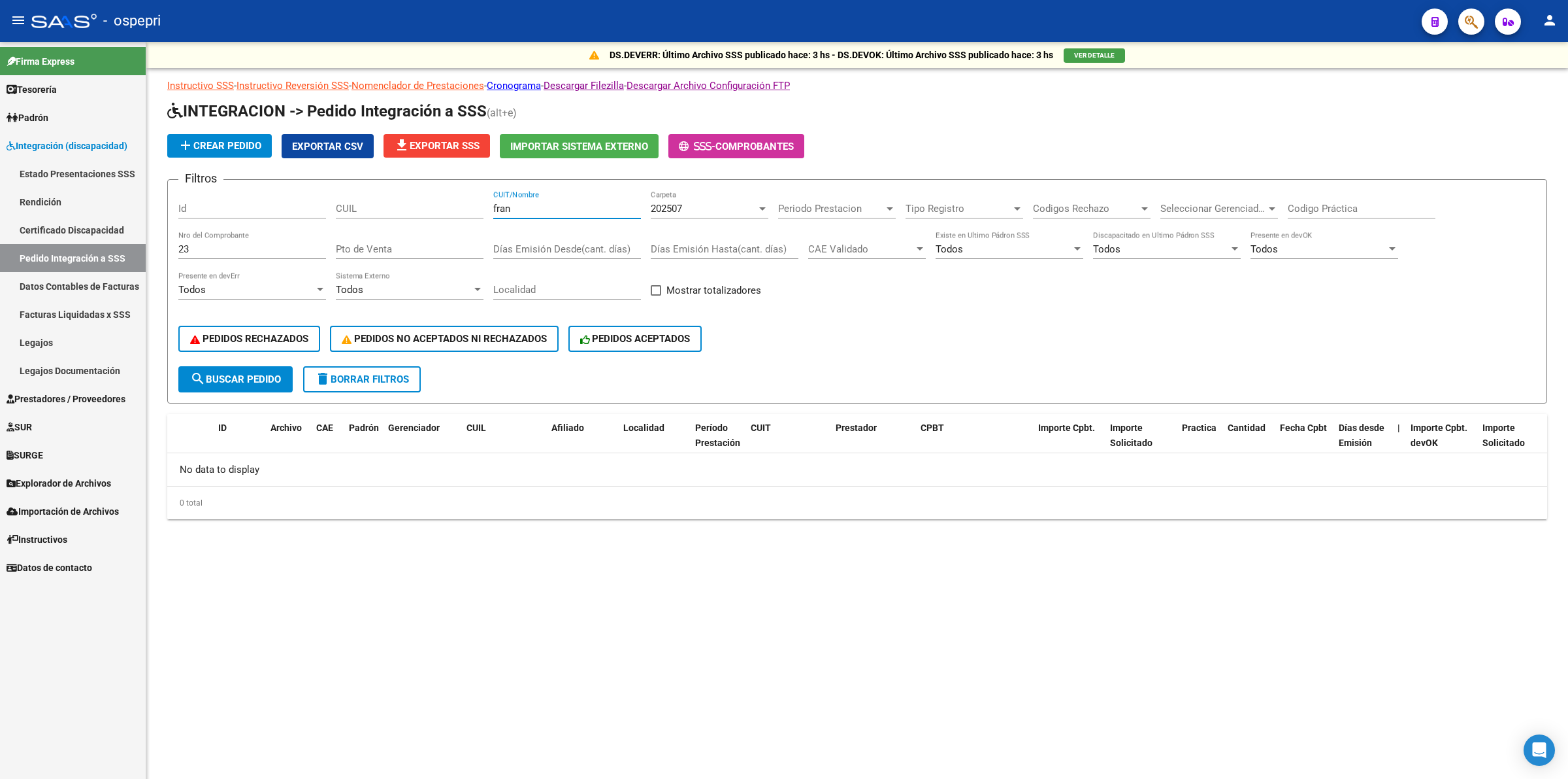
type input "fran"
click at [667, 204] on span "202507" at bounding box center [667, 209] width 32 height 11
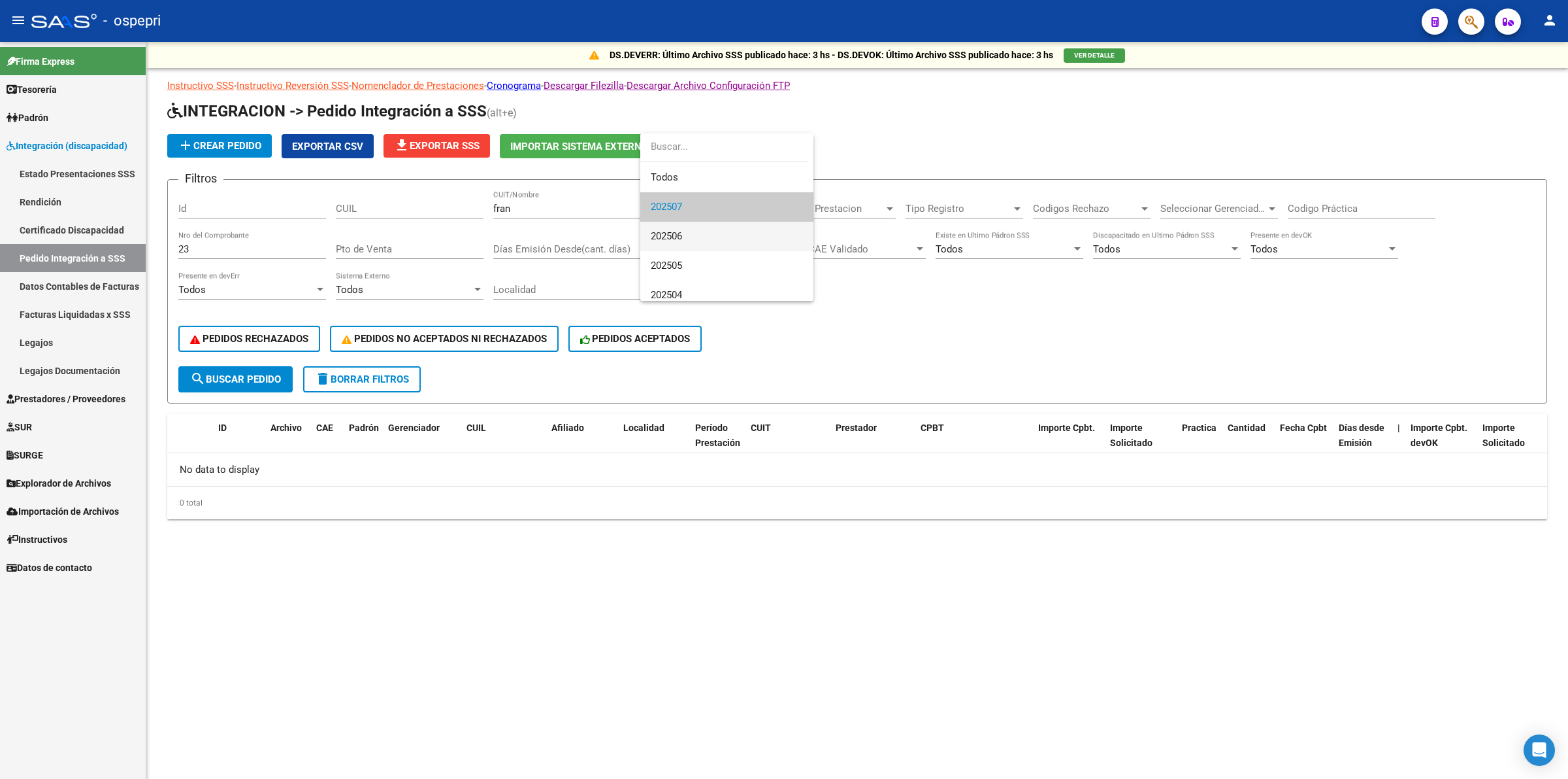
click at [678, 227] on span "202506" at bounding box center [727, 236] width 152 height 29
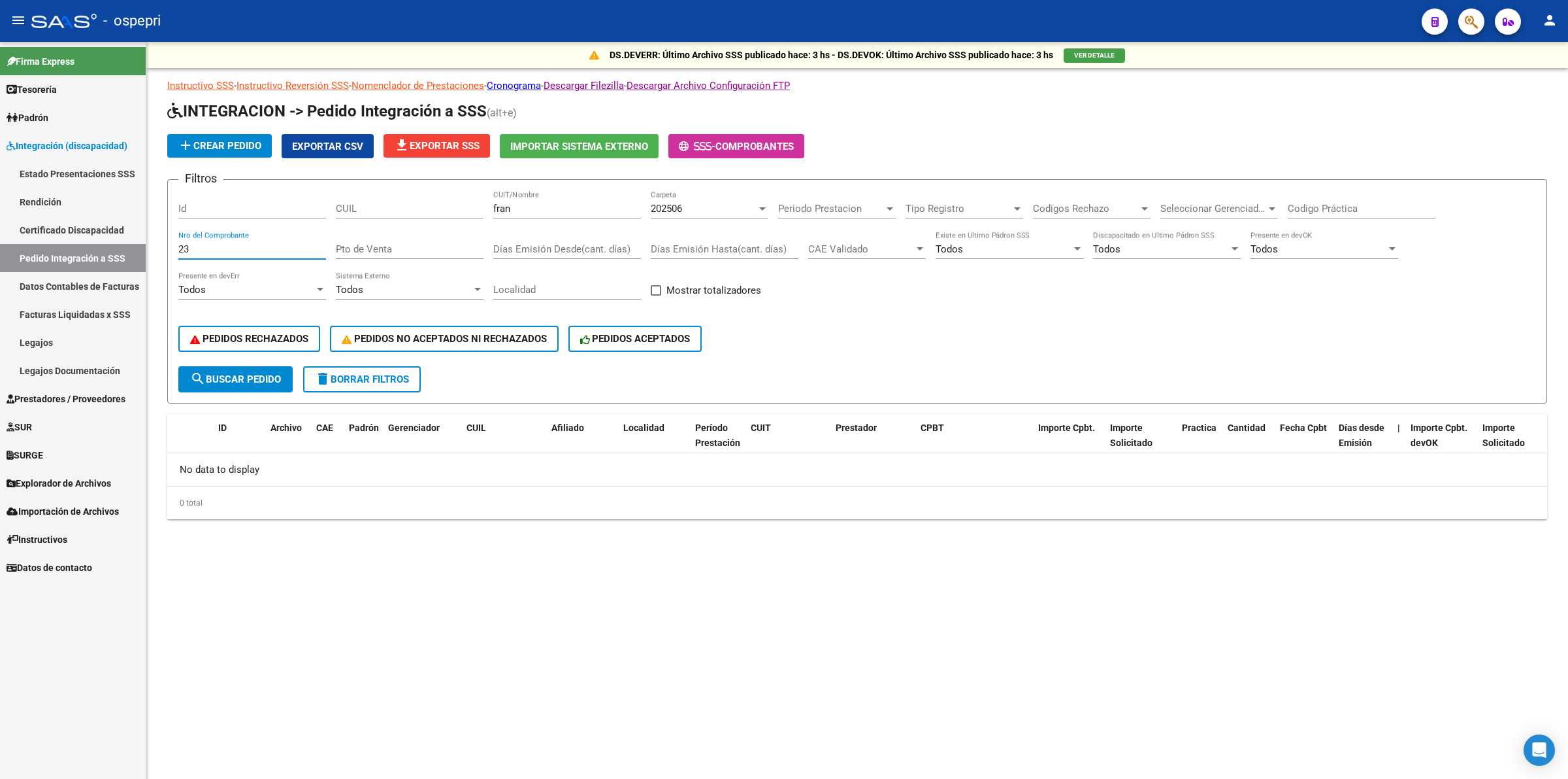
drag, startPoint x: 199, startPoint y: 244, endPoint x: 131, endPoint y: 239, distance: 68.2
click at [130, 240] on mat-sidenav-container "Firma Express Tesorería Extractos Procesados (csv) Extractos Originales (pdf) O…" at bounding box center [784, 410] width 1568 height 737
click at [276, 373] on span "search Buscar Pedido" at bounding box center [235, 379] width 91 height 11
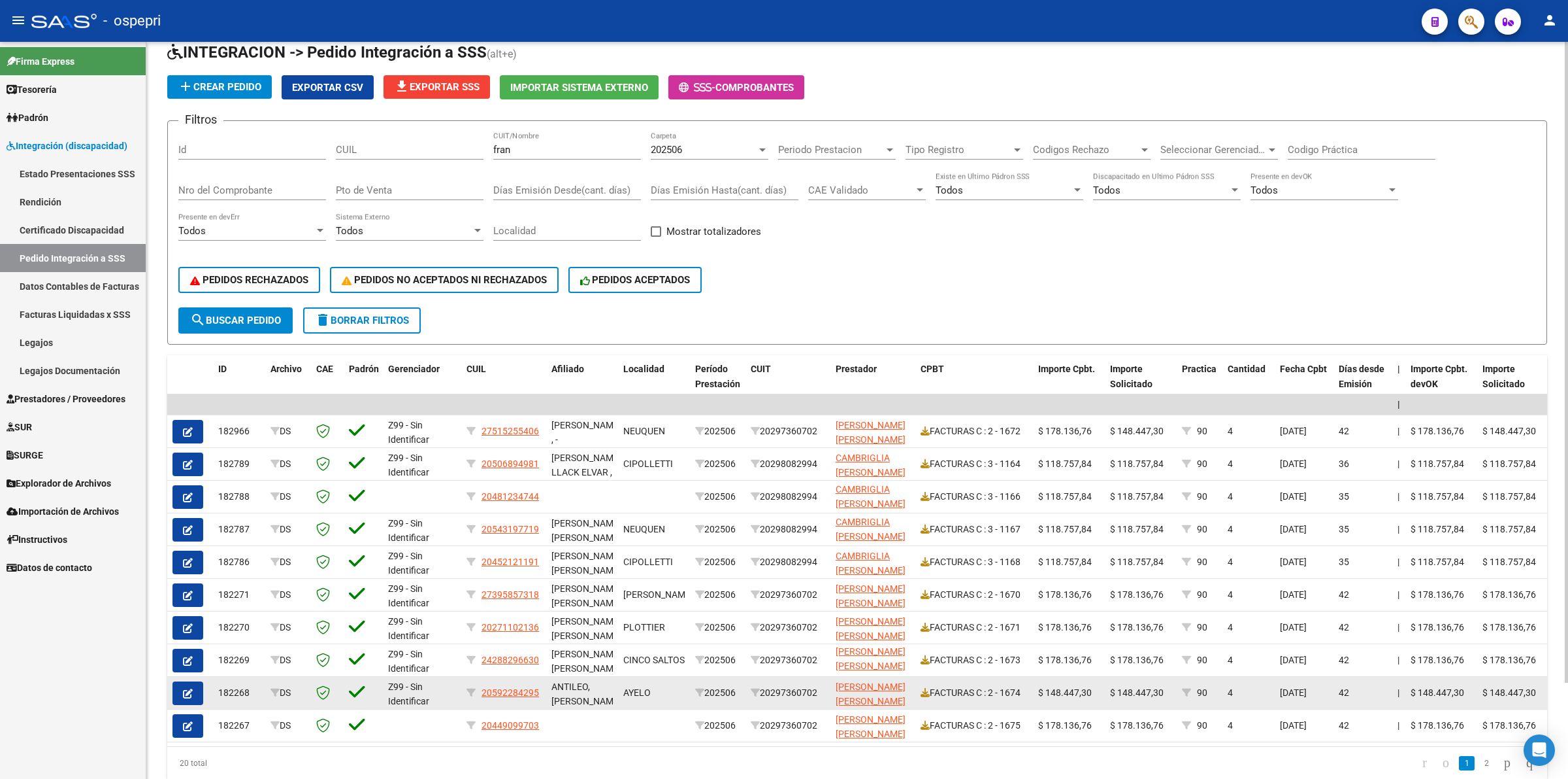
scroll to position [110, 0]
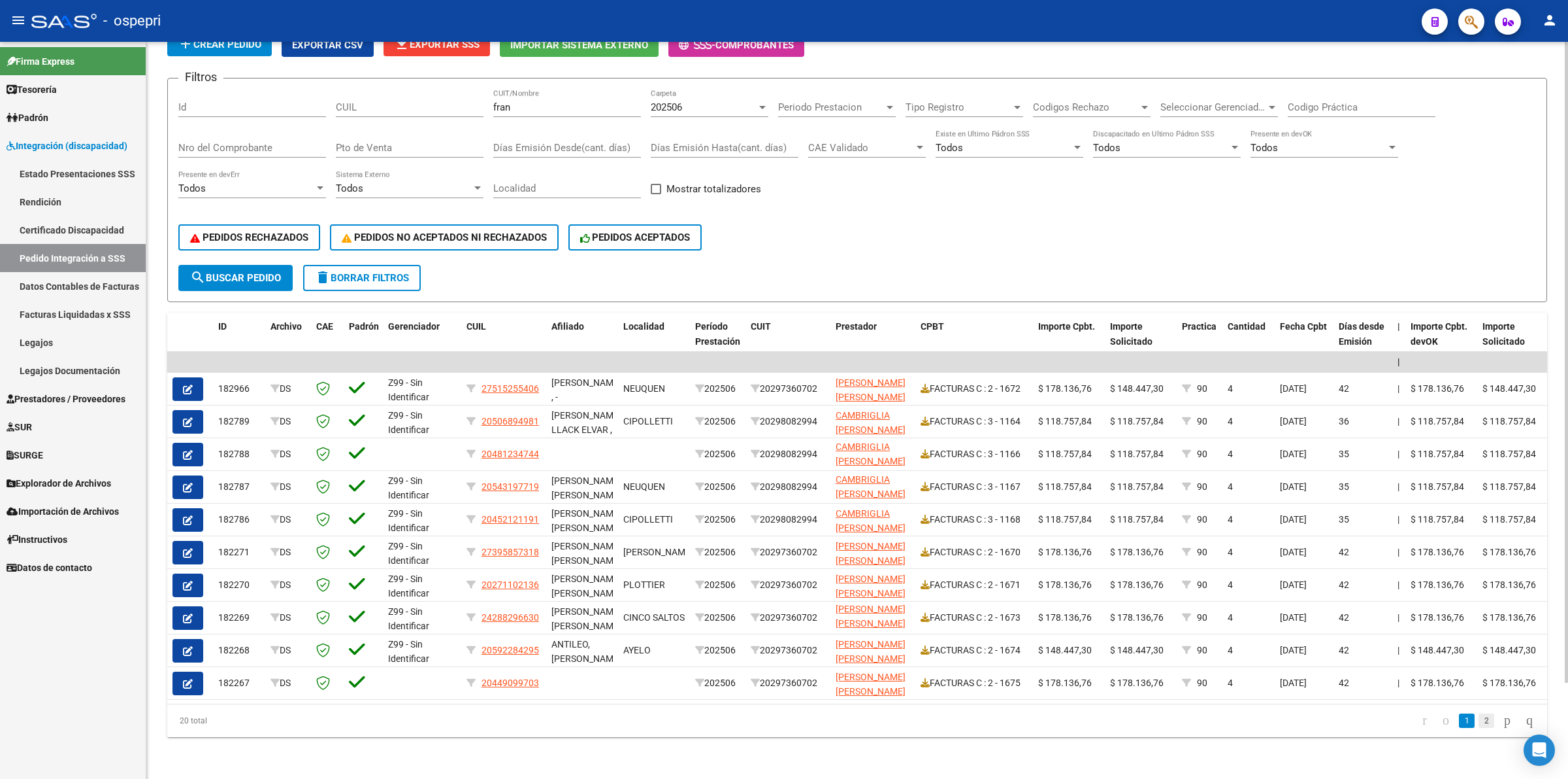
click at [1479, 719] on link "2" at bounding box center [1487, 720] width 16 height 14
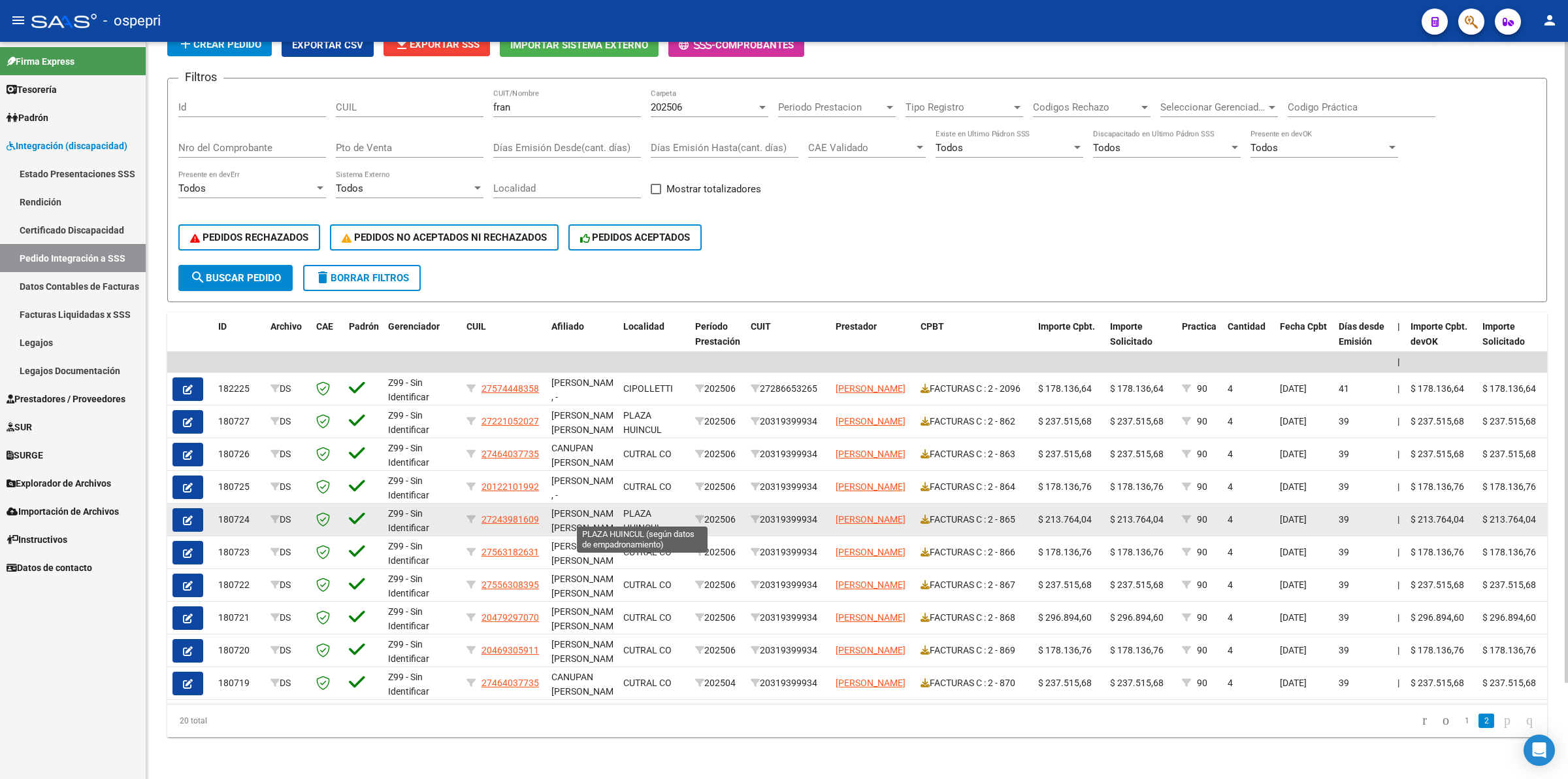
scroll to position [0, 0]
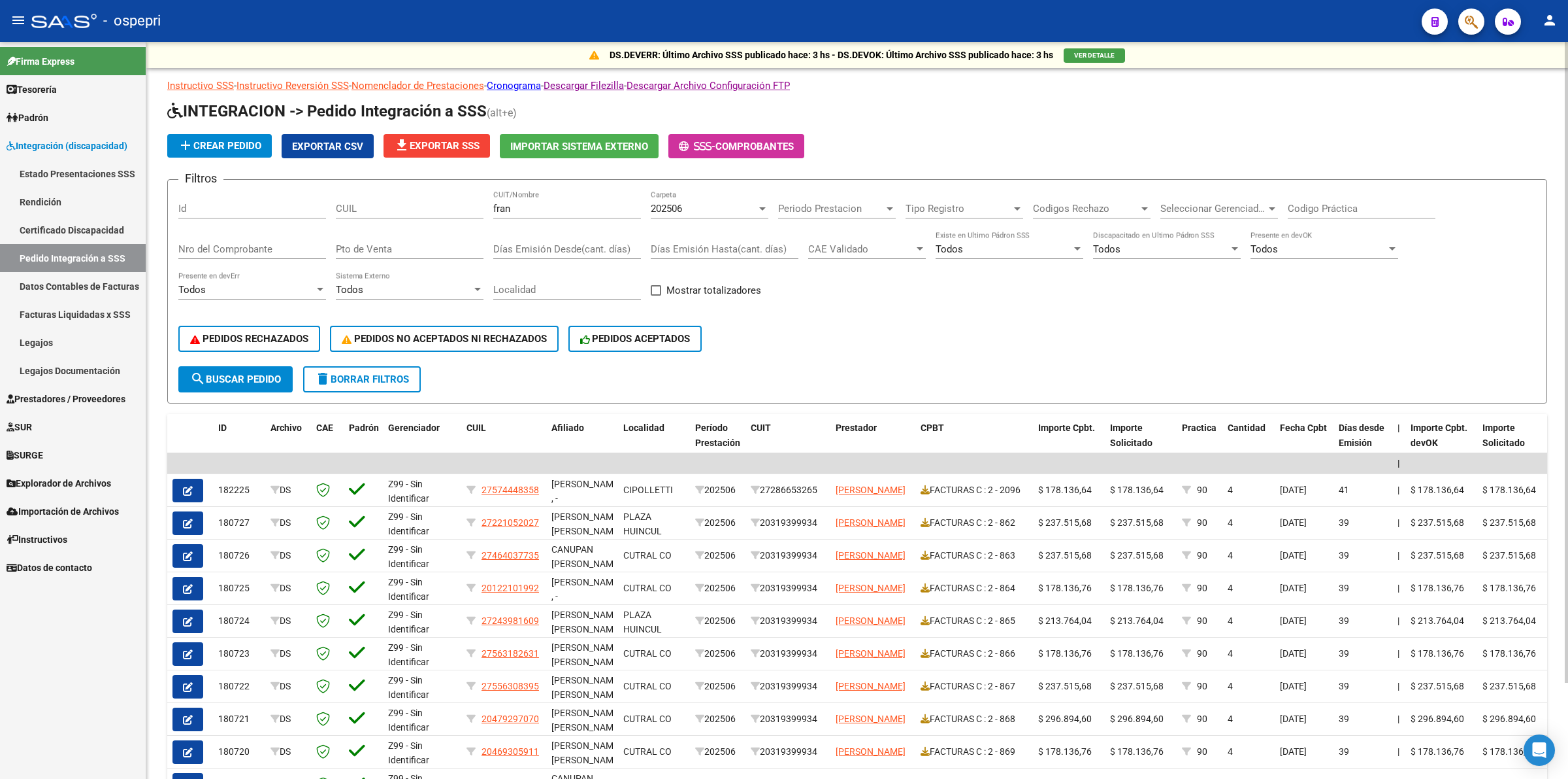
click at [682, 204] on span "202506" at bounding box center [667, 209] width 32 height 11
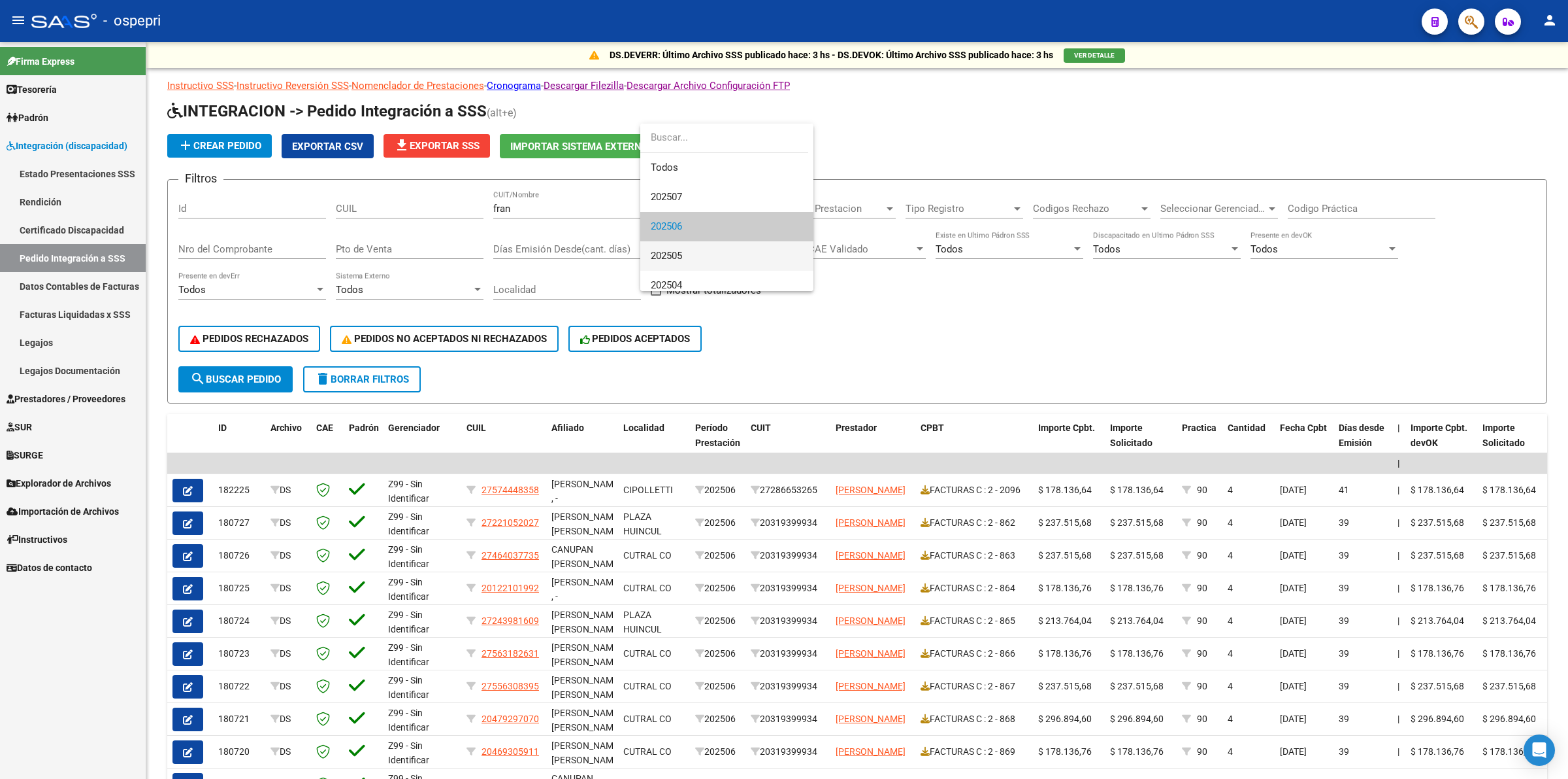
scroll to position [19, 0]
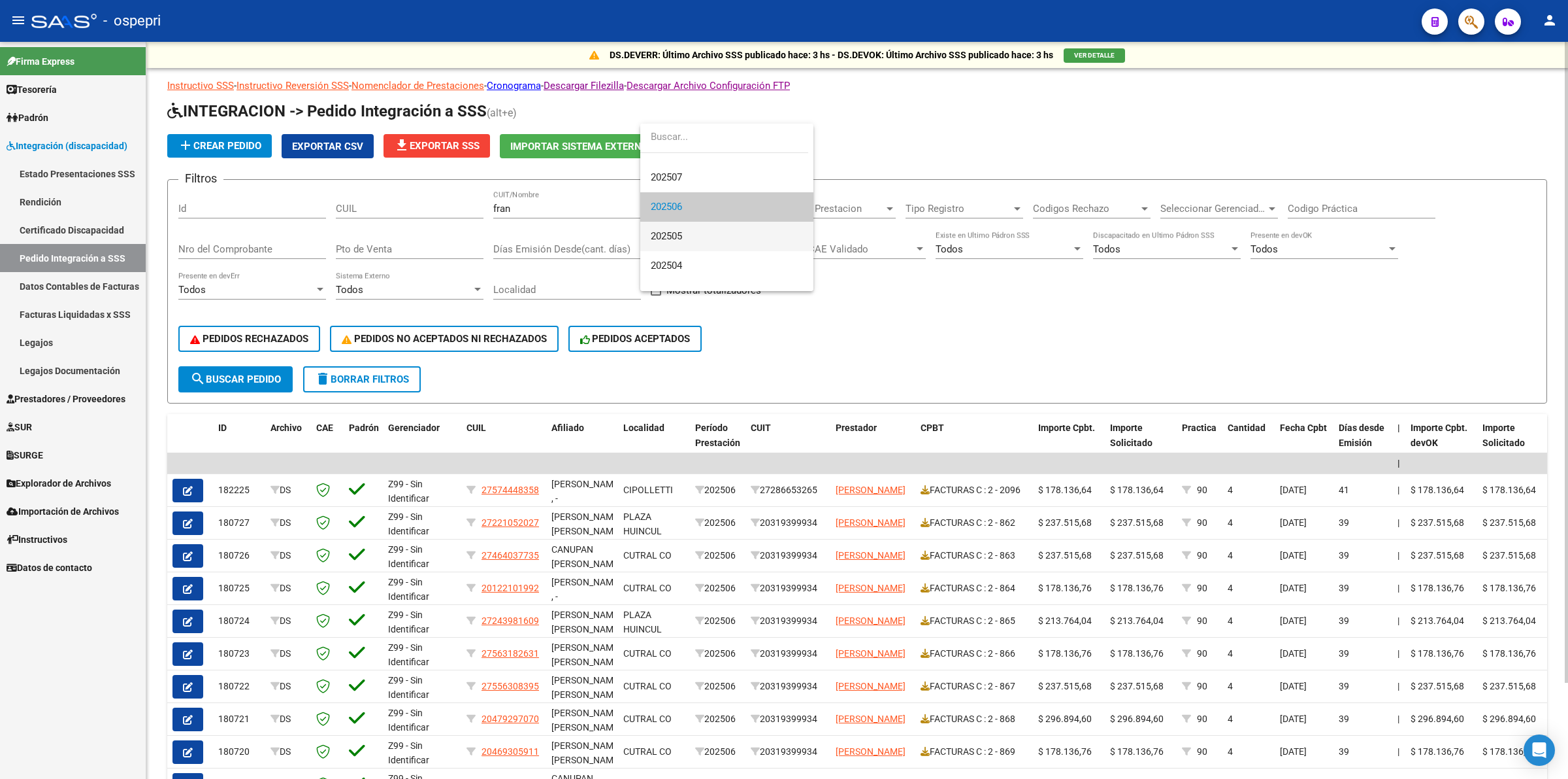
click at [685, 233] on span "202505" at bounding box center [727, 236] width 152 height 29
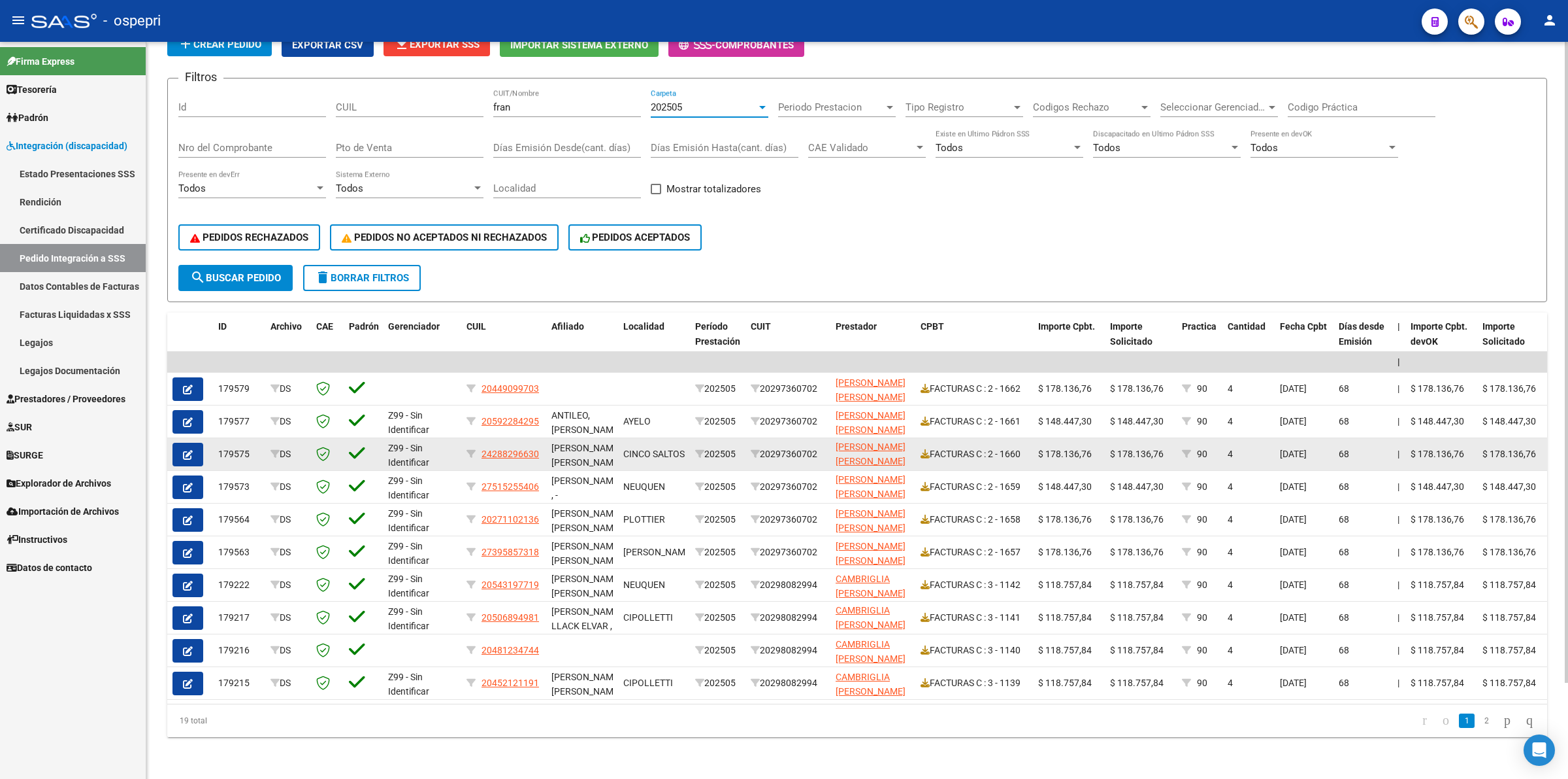
scroll to position [110, 0]
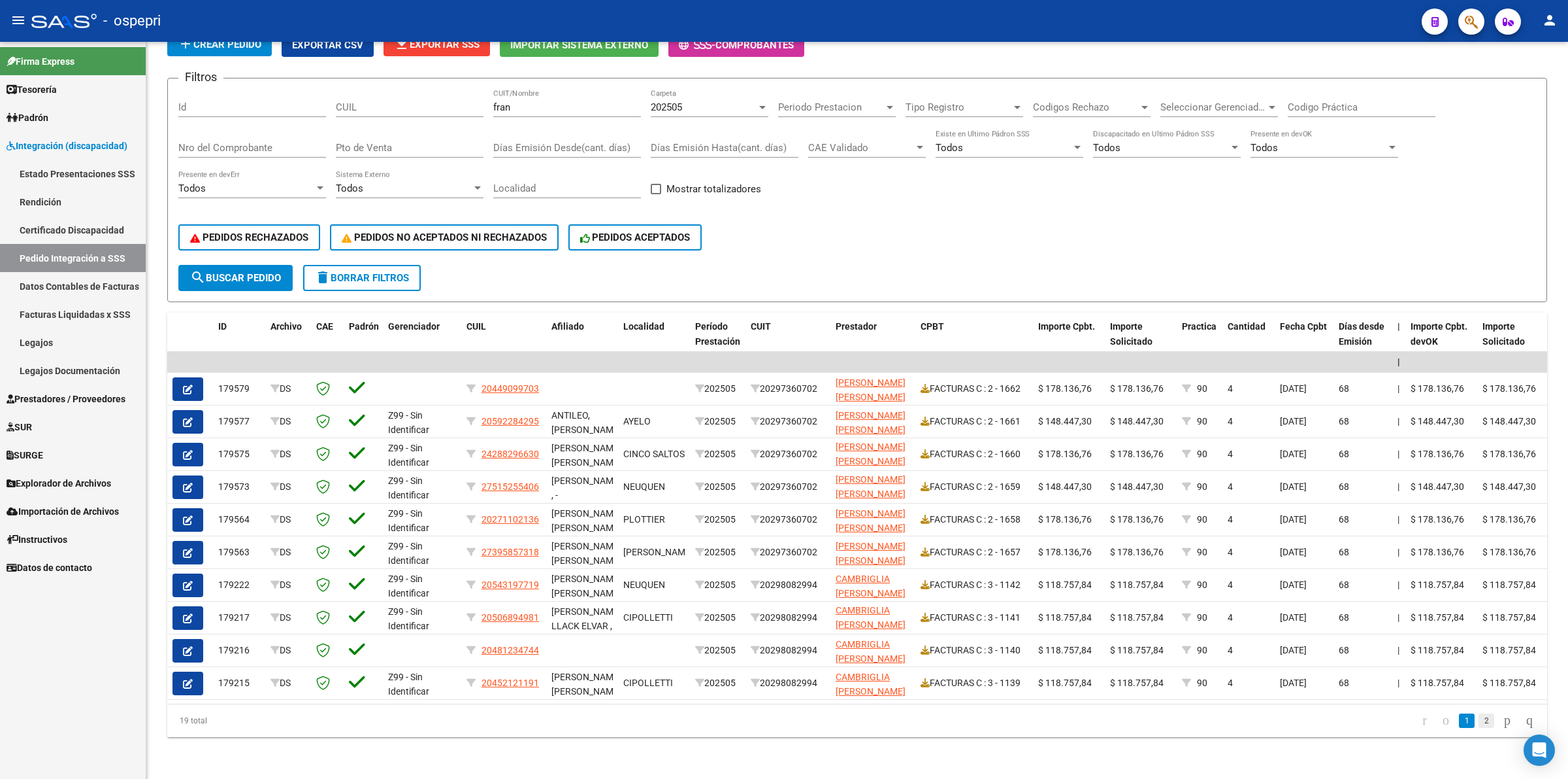
click at [1479, 717] on link "2" at bounding box center [1487, 720] width 16 height 14
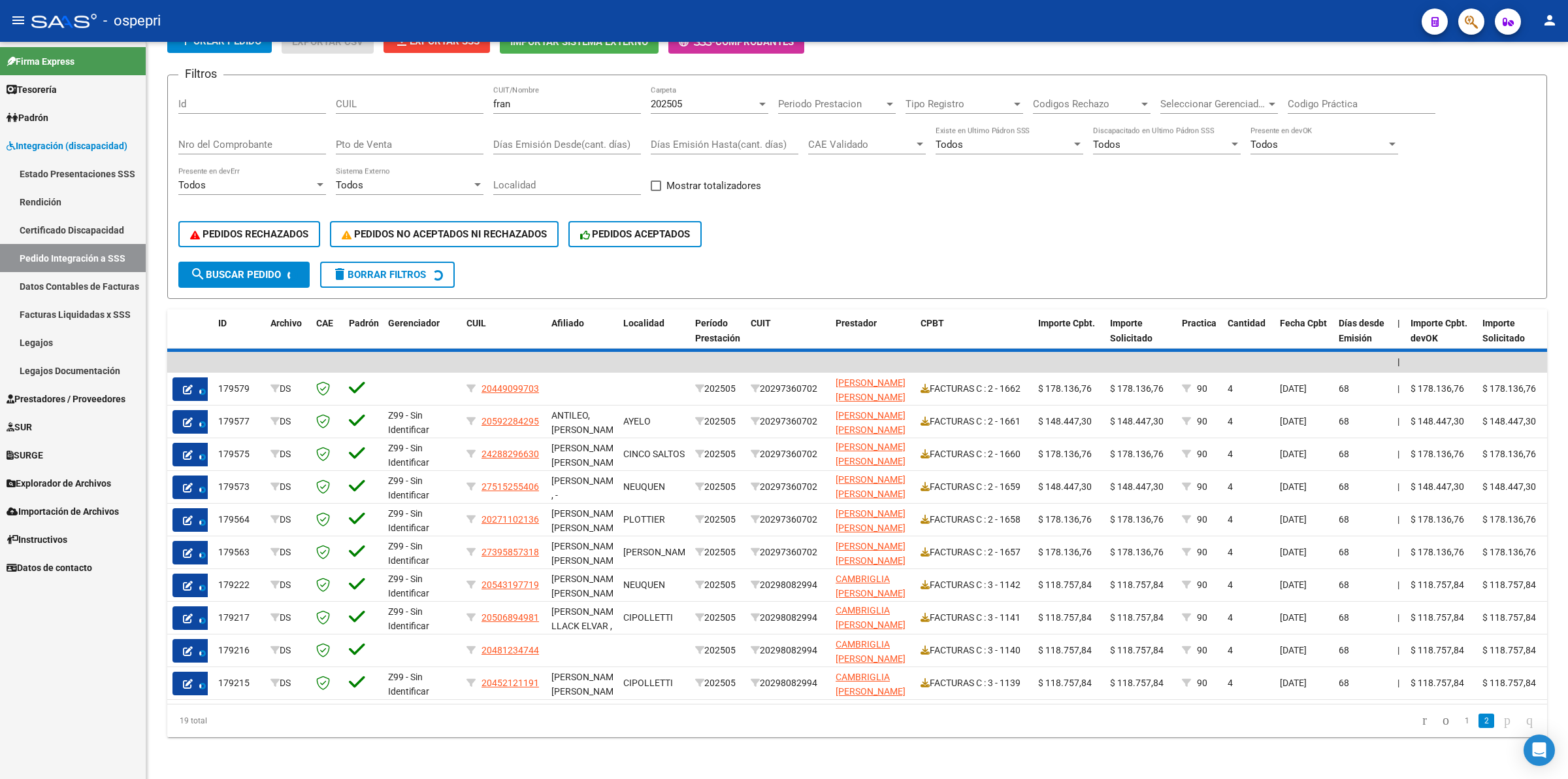
scroll to position [17, 0]
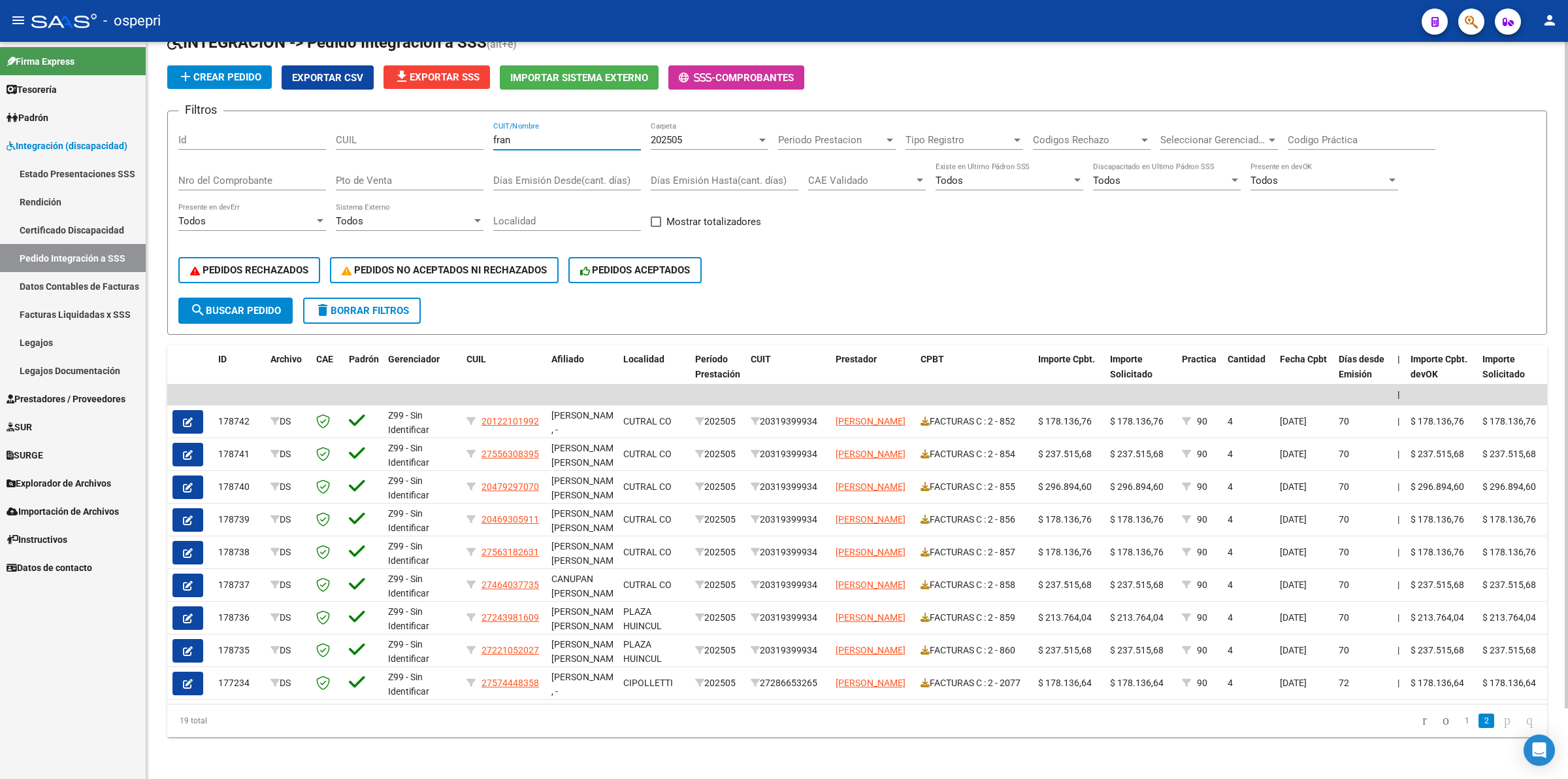
drag, startPoint x: 530, startPoint y: 129, endPoint x: 465, endPoint y: 129, distance: 65.0
click at [465, 129] on div "Filtros Id CUIL fran CUIT/Nombre 202505 Carpeta Periodo Prestacion Periodo Pres…" at bounding box center [857, 209] width 1358 height 176
click at [379, 305] on span "delete Borrar Filtros" at bounding box center [361, 311] width 94 height 11
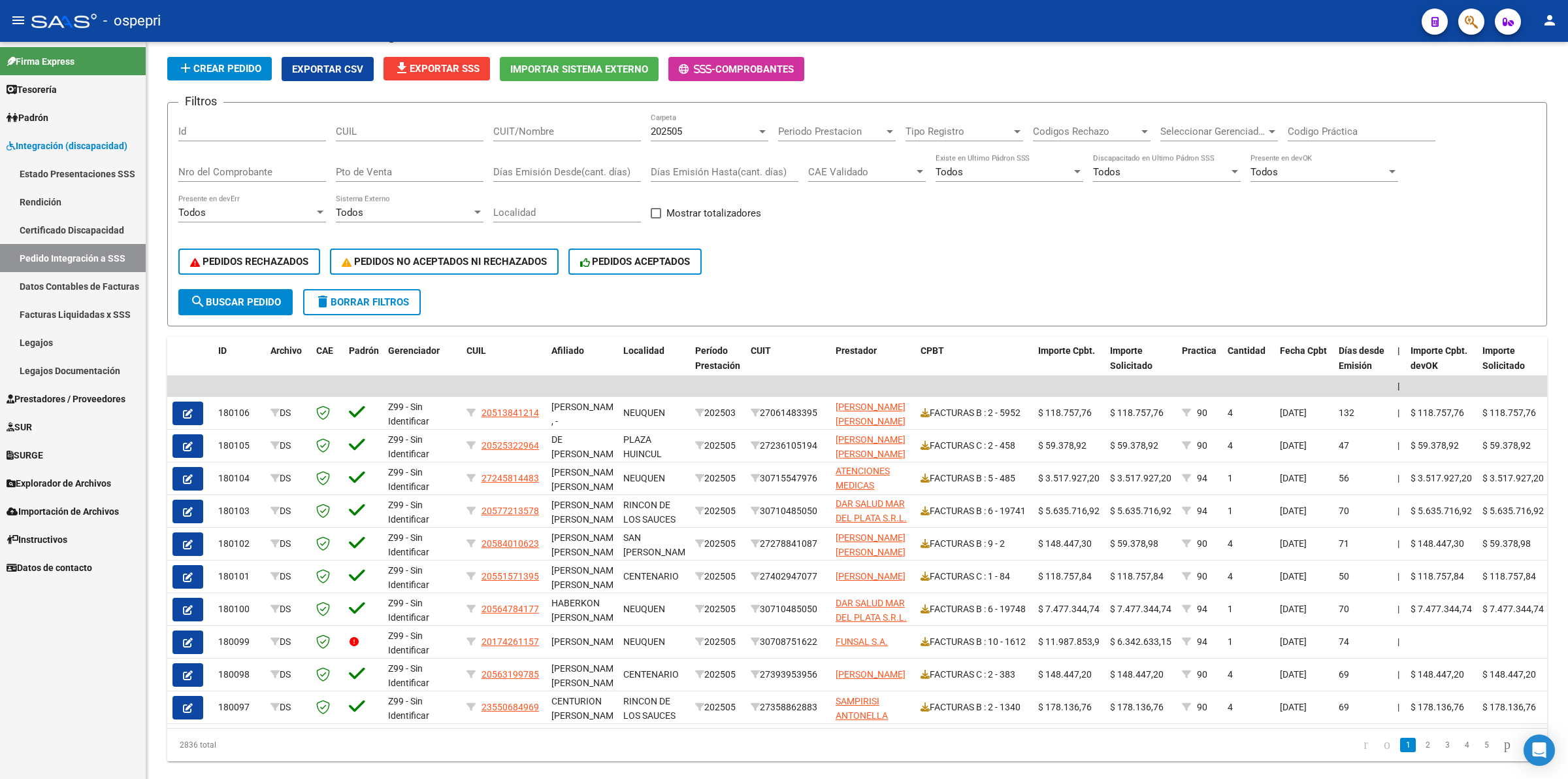
scroll to position [0, 0]
click at [536, 126] on input "CUIT/Nombre" at bounding box center [567, 131] width 148 height 11
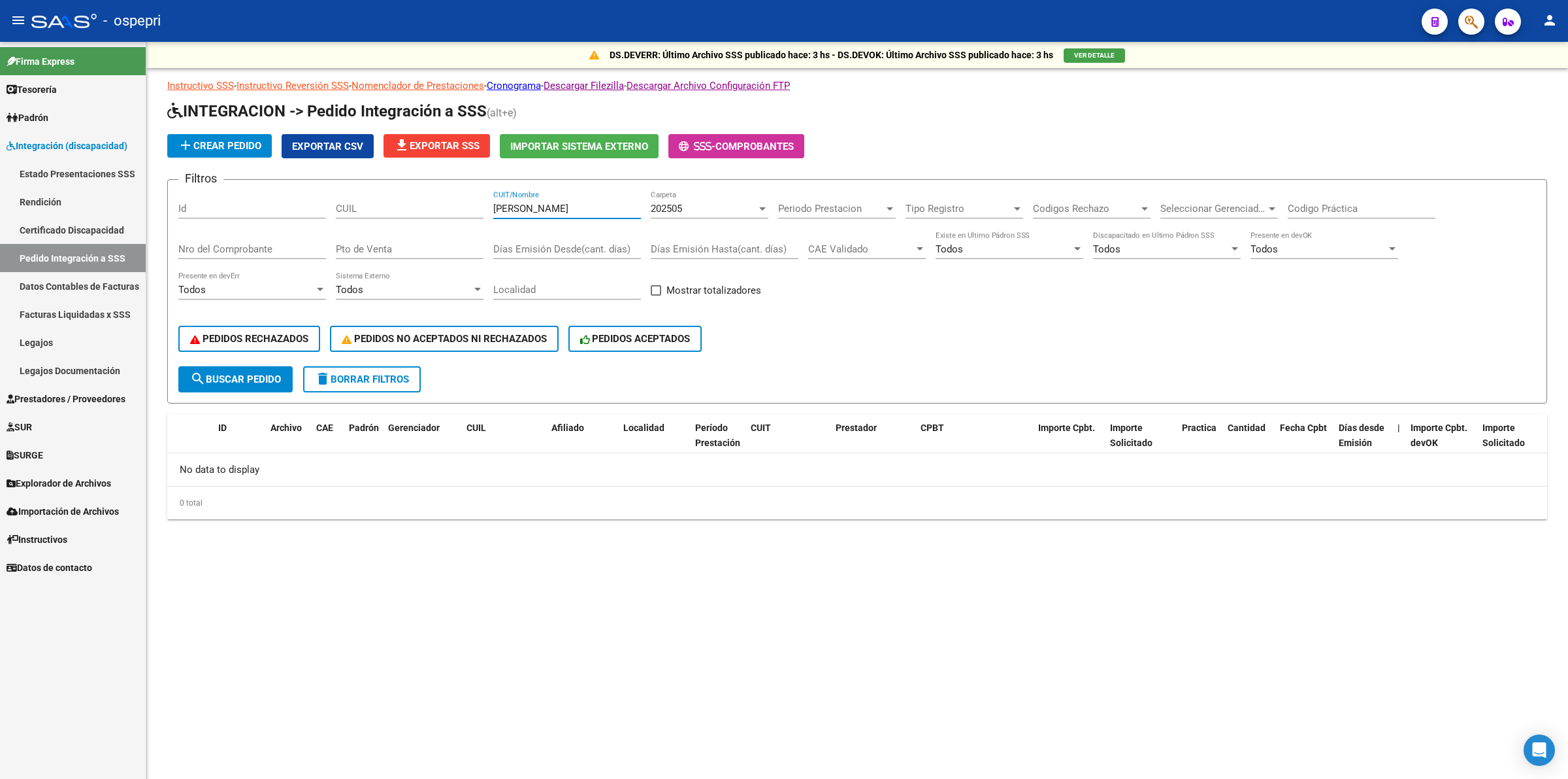
type input "[PERSON_NAME]"
click at [682, 207] on span "202505" at bounding box center [667, 209] width 32 height 11
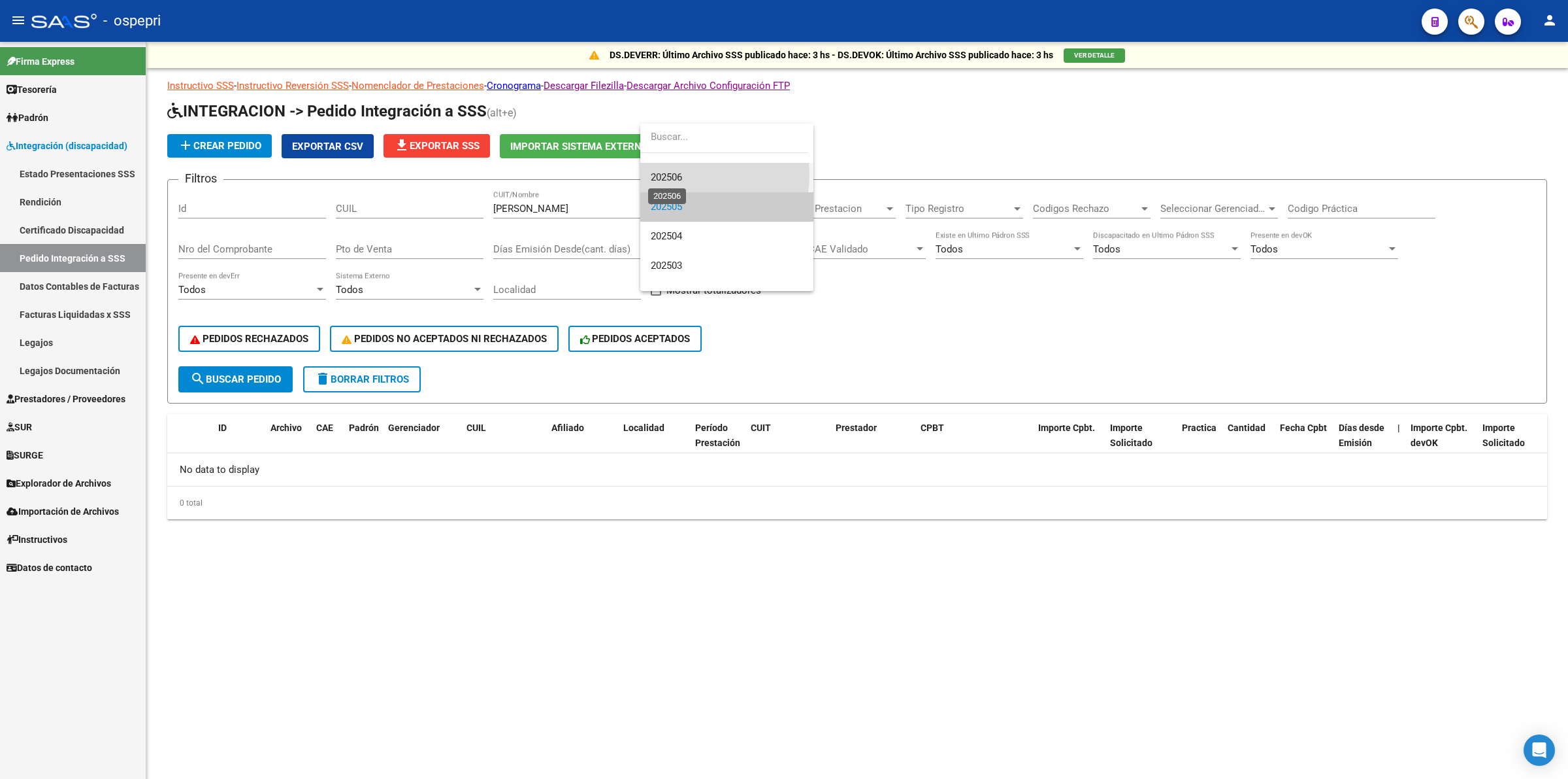
click at [682, 174] on span "202506" at bounding box center [667, 177] width 32 height 11
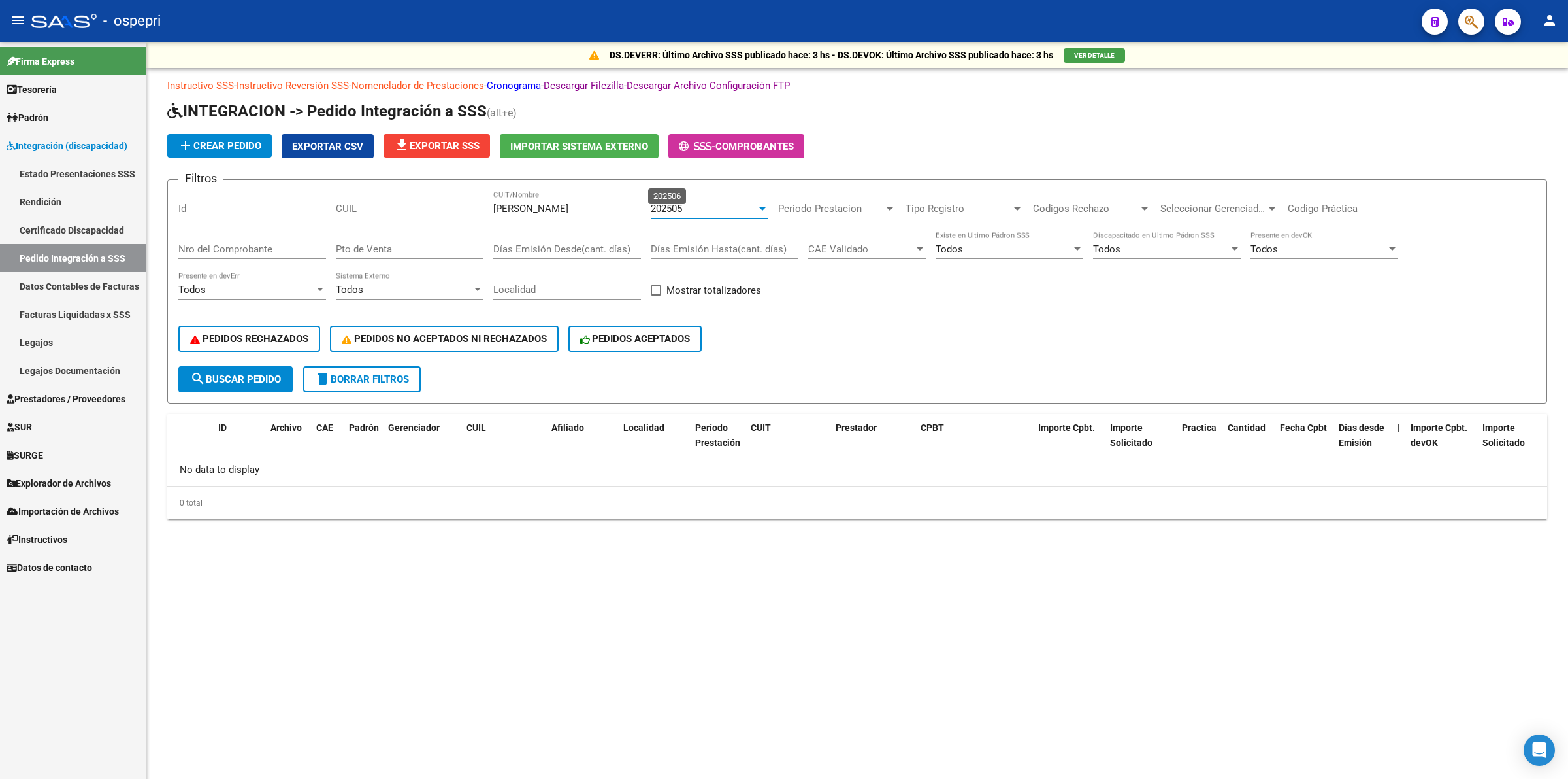
scroll to position [59, 0]
click at [275, 367] on button "search Buscar Pedido" at bounding box center [236, 379] width 115 height 26
click at [680, 204] on span "202506" at bounding box center [667, 209] width 32 height 11
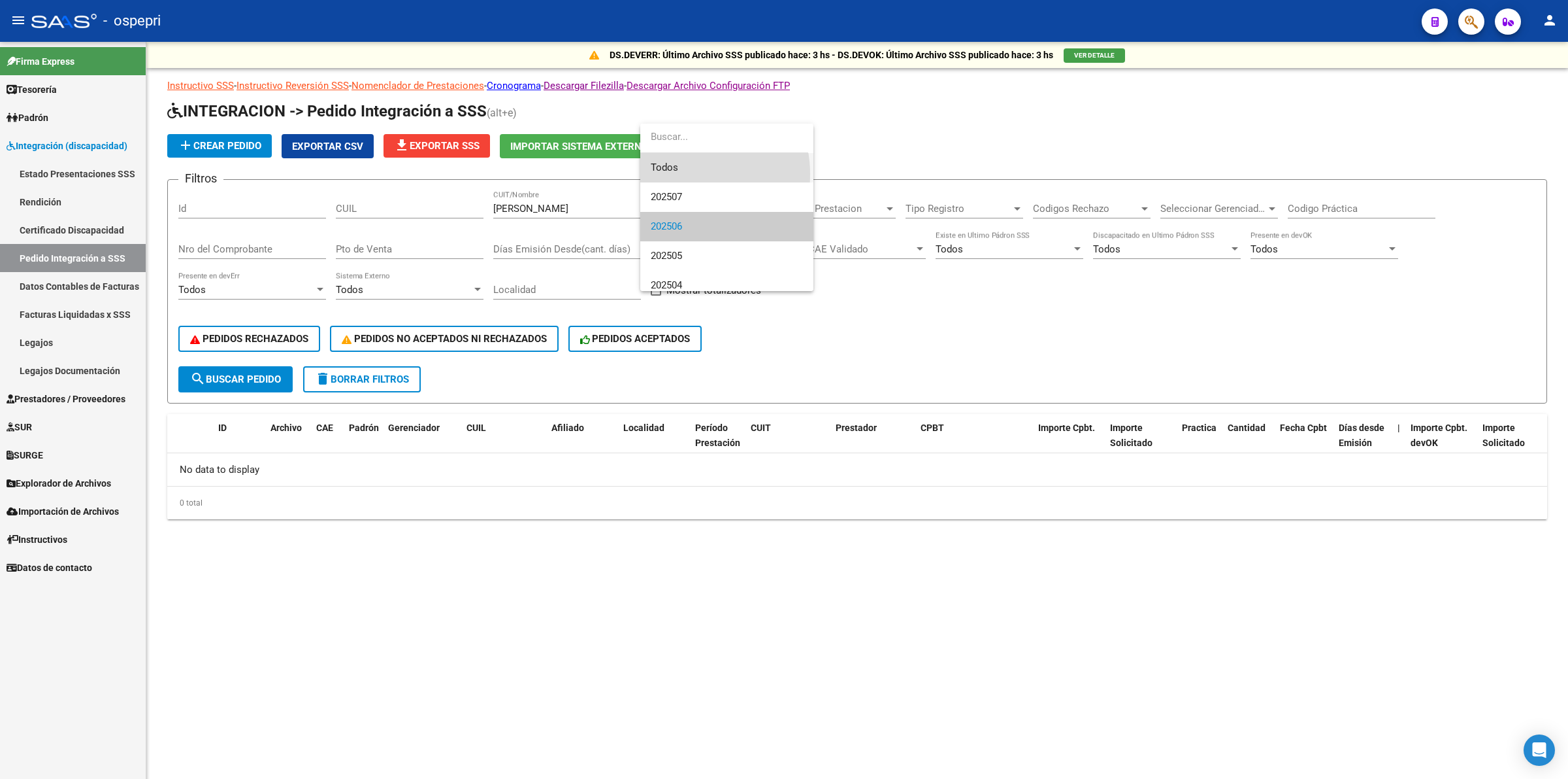
click at [683, 174] on span "Todos" at bounding box center [727, 167] width 152 height 29
